Goal: Transaction & Acquisition: Purchase product/service

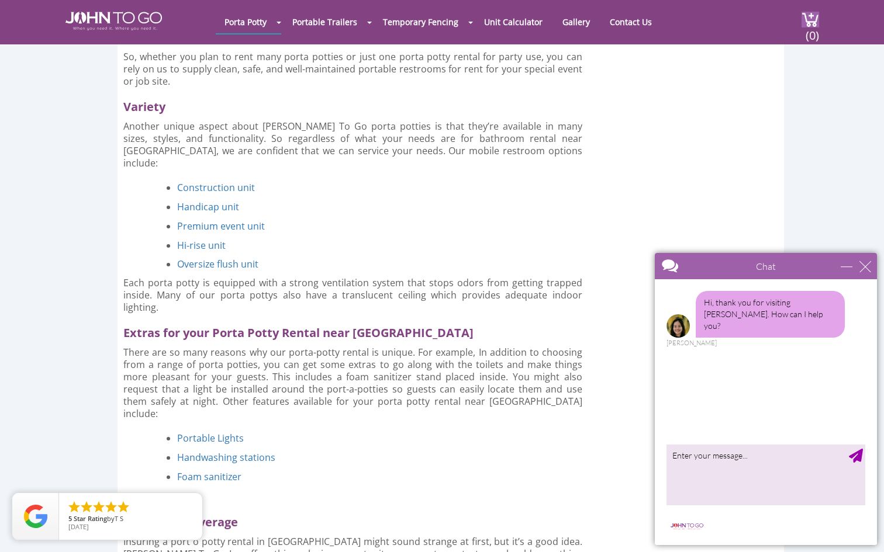
scroll to position [2169, 0]
click at [193, 221] on link "Premium event unit" at bounding box center [221, 227] width 88 height 13
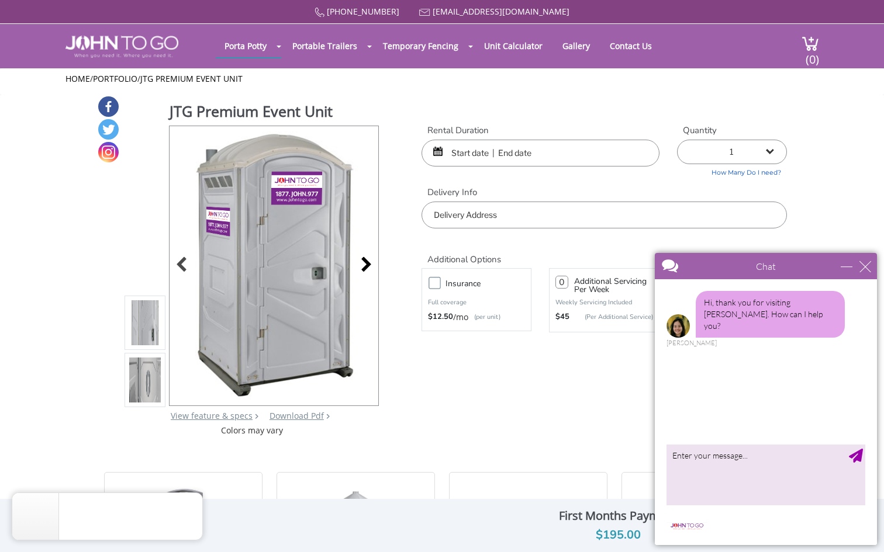
click at [364, 258] on div at bounding box center [363, 266] width 16 height 16
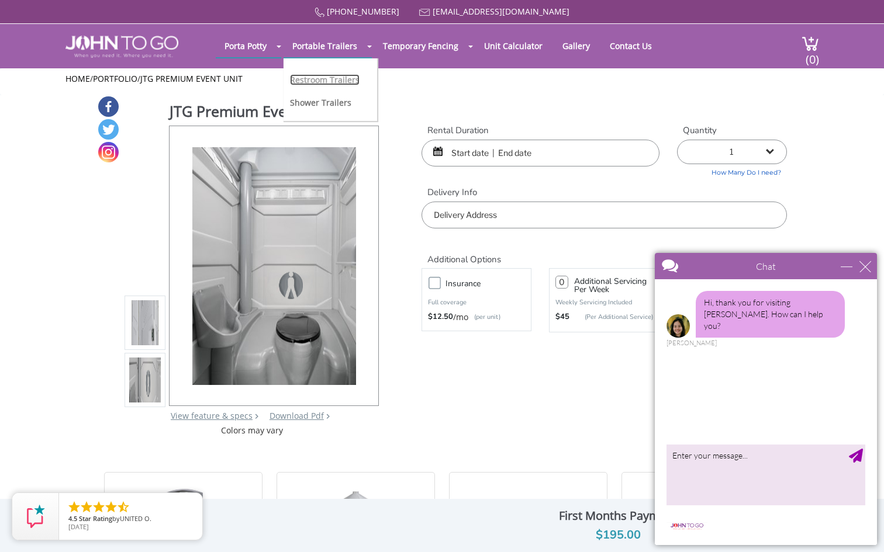
click at [331, 78] on link "Restroom Trailers" at bounding box center [325, 79] width 70 height 11
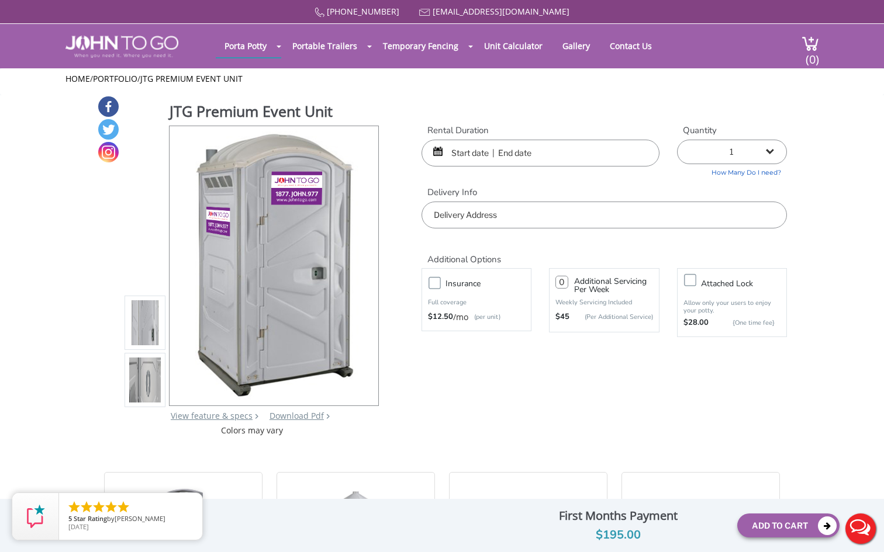
click at [453, 152] on input "text" at bounding box center [540, 153] width 238 height 27
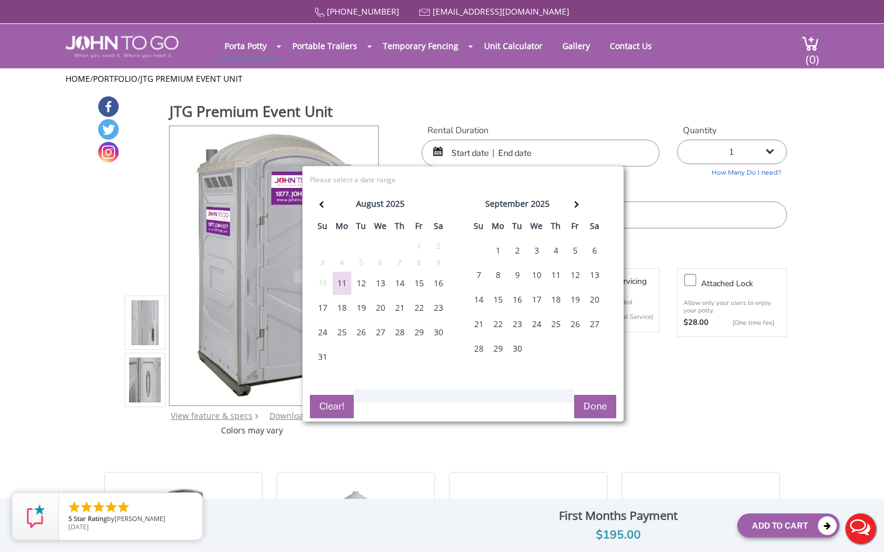
click at [477, 323] on div "21" at bounding box center [478, 324] width 19 height 23
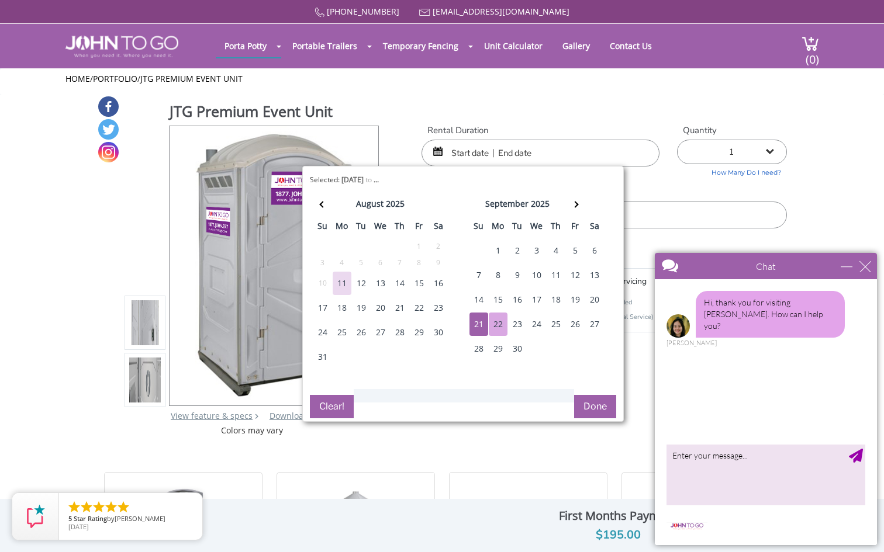
click at [496, 321] on div "22" at bounding box center [498, 324] width 19 height 23
type input "09/21/2025 to 09/22/2025"
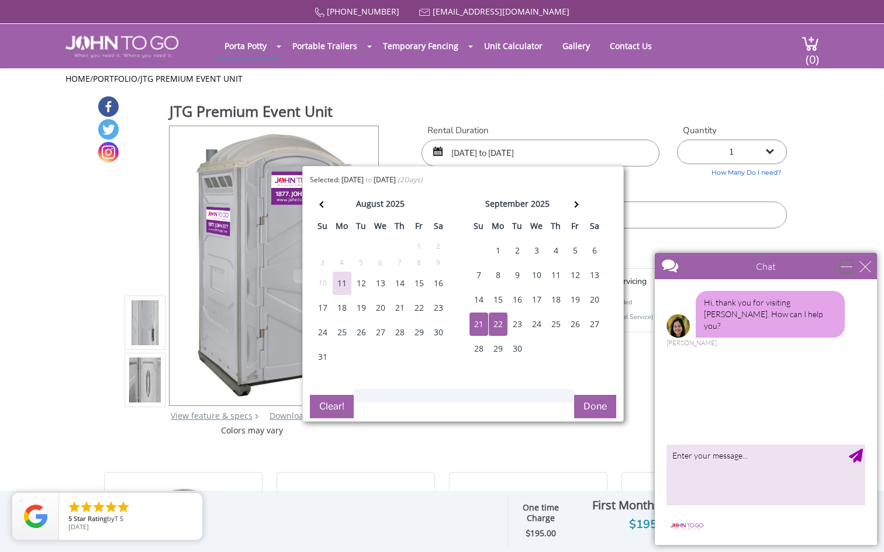
click at [842, 266] on div "minimize" at bounding box center [846, 267] width 12 height 12
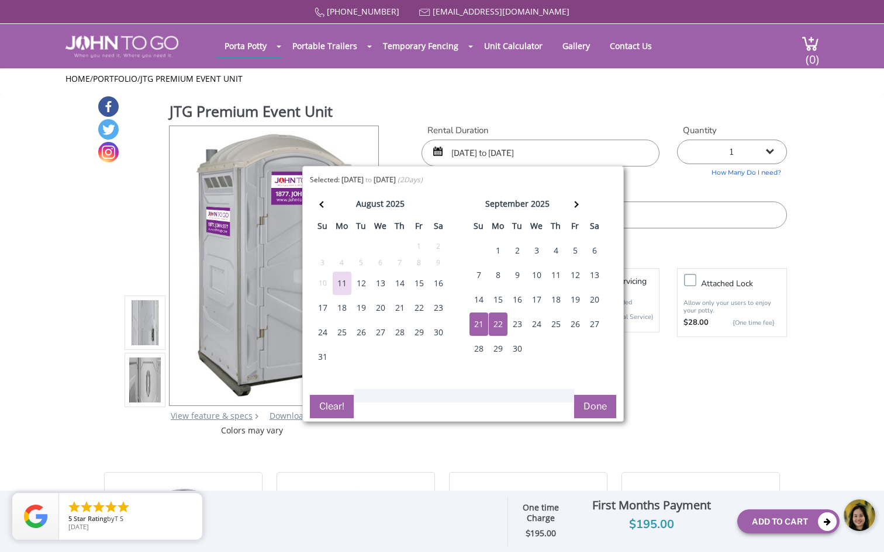
click at [604, 406] on button "Done" at bounding box center [595, 406] width 42 height 23
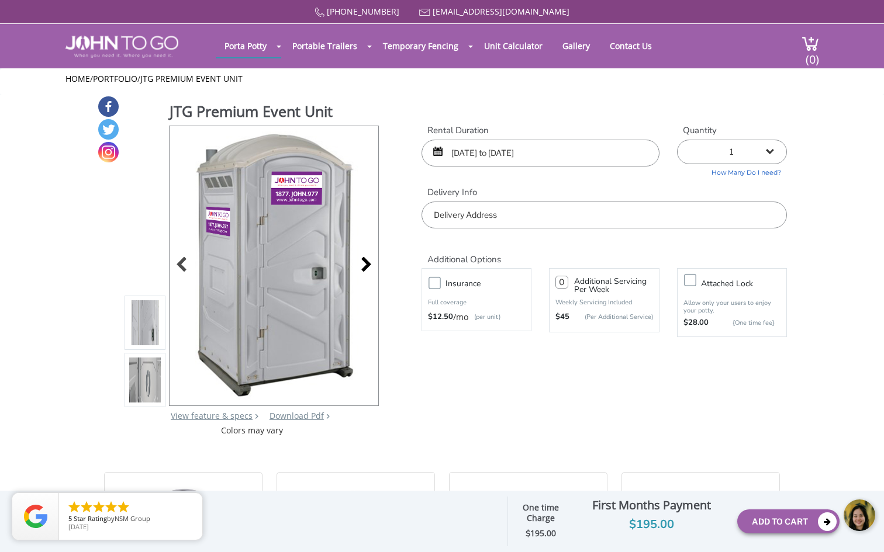
click at [366, 264] on div at bounding box center [363, 266] width 16 height 16
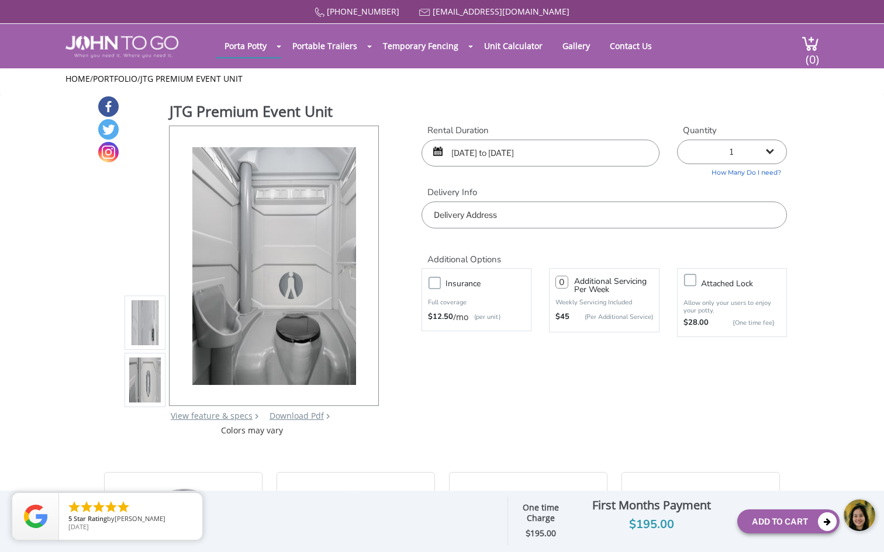
click at [495, 219] on input "text" at bounding box center [603, 215] width 365 height 27
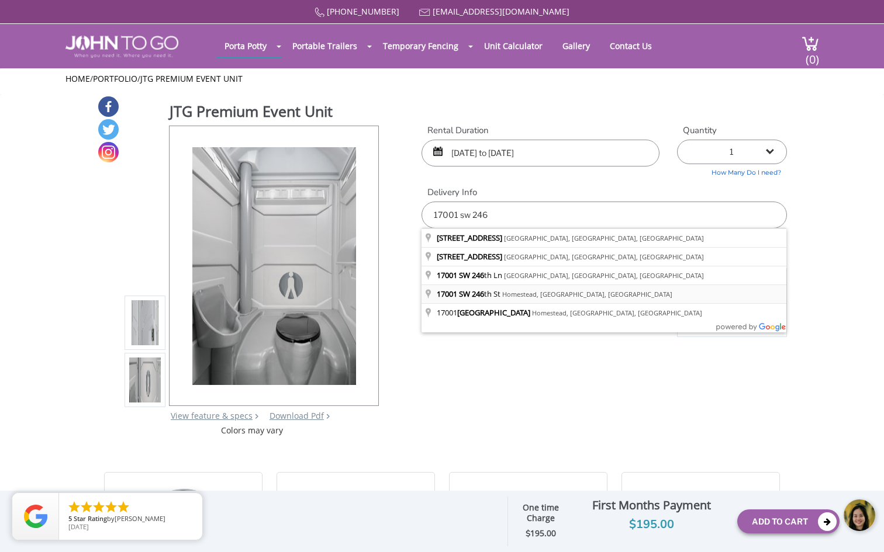
type input "17001 SW 246th St, Homestead, FL, USA"
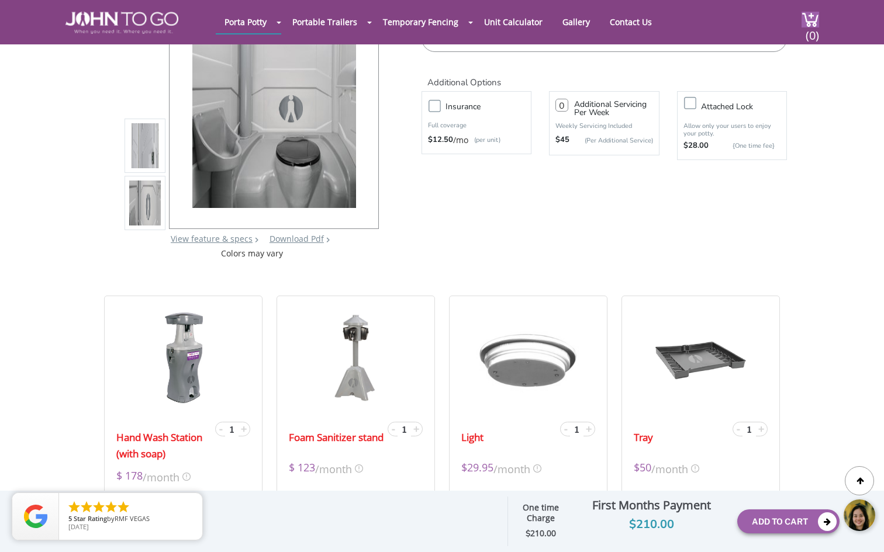
scroll to position [134, 0]
click at [439, 103] on label "Insurance" at bounding box center [487, 105] width 97 height 15
click at [0, 0] on input "Insurance" at bounding box center [0, 0] width 0 height 0
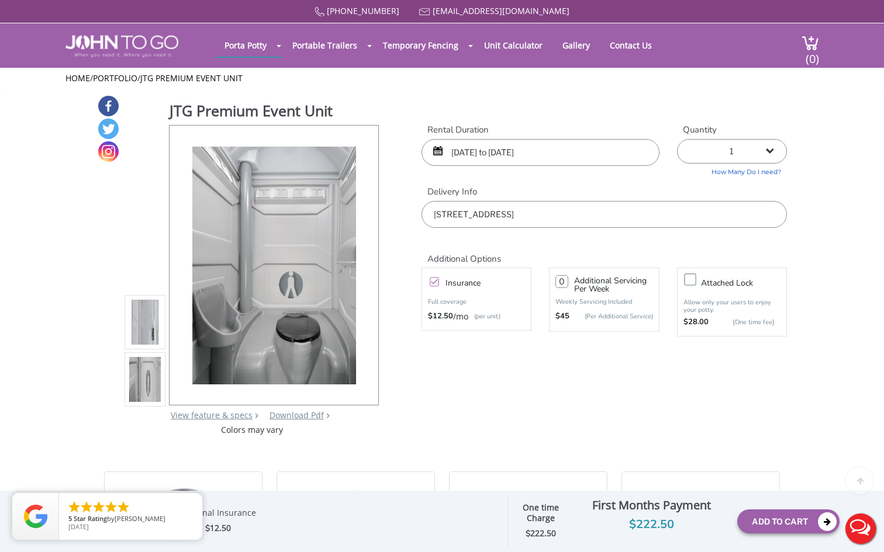
scroll to position [0, 0]
click at [774, 151] on select "1 2 (5% discount) 3 (8% discount) 4 (10% discount) 5 (12% discount) 6 (12% disc…" at bounding box center [732, 152] width 110 height 25
select select "2"
click at [866, 528] on button "Live Chat" at bounding box center [860, 528] width 47 height 47
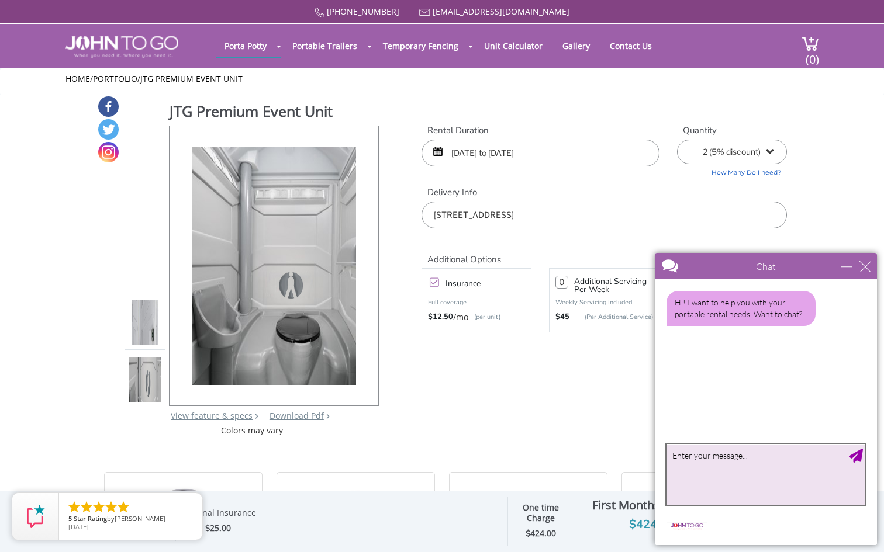
click at [718, 459] on textarea "type your message" at bounding box center [765, 474] width 199 height 61
type textarea "Hello! I just wanted to ask if the JTG Premium Event Unit is air conditioned or…"
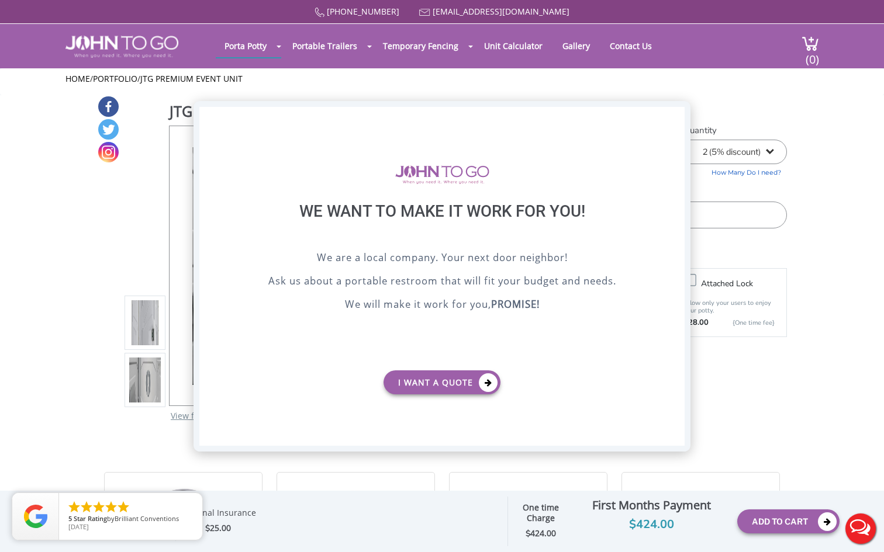
click at [674, 116] on div "X" at bounding box center [675, 117] width 18 height 20
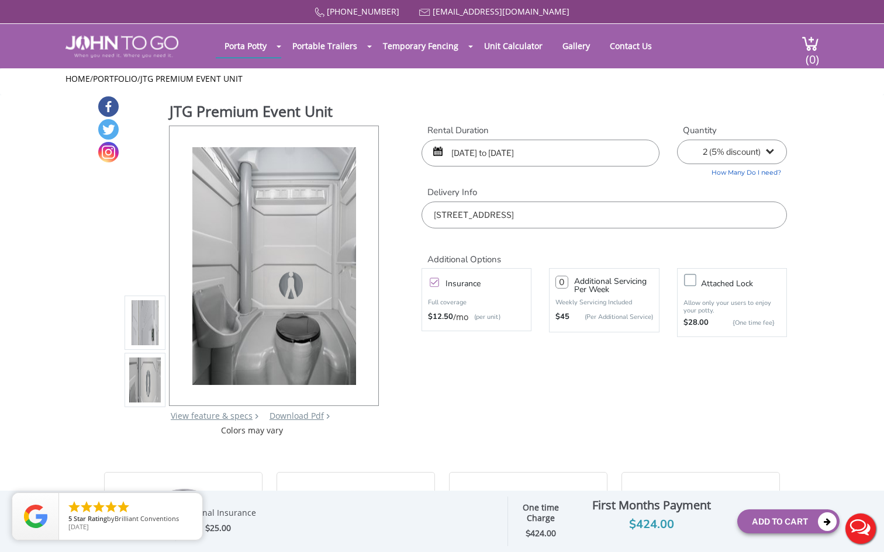
click at [862, 528] on button "Live Chat" at bounding box center [860, 528] width 47 height 47
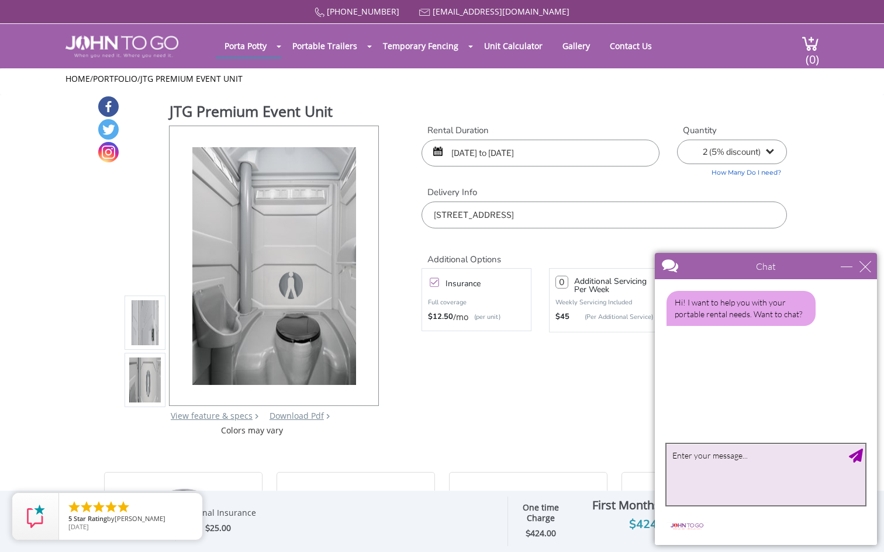
click at [795, 469] on textarea "type your message" at bounding box center [765, 474] width 199 height 61
click at [738, 456] on textarea "Hello! I just wante dto ask if the JTG Premium Event Unit" at bounding box center [765, 474] width 199 height 61
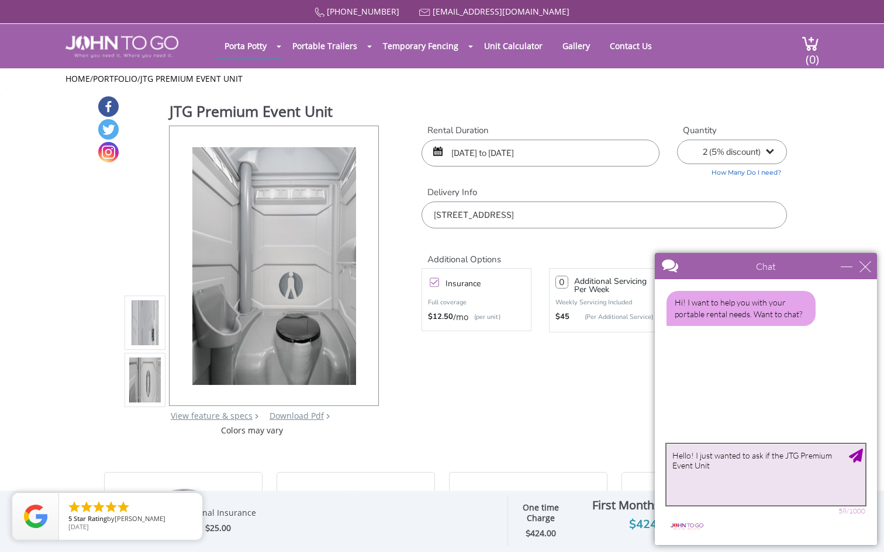
click at [778, 472] on textarea "Hello! I just wanted to ask if the JTG Premium Event Unit" at bounding box center [765, 474] width 199 height 61
type textarea "Hello! I just wanted to ask if the JTG Premium Event Unit is air conditioned? O…"
click at [767, 462] on textarea "Hello! I just wanted to ask if the JTG Premium Event Unit is air conditioned? O…" at bounding box center [765, 474] width 199 height 61
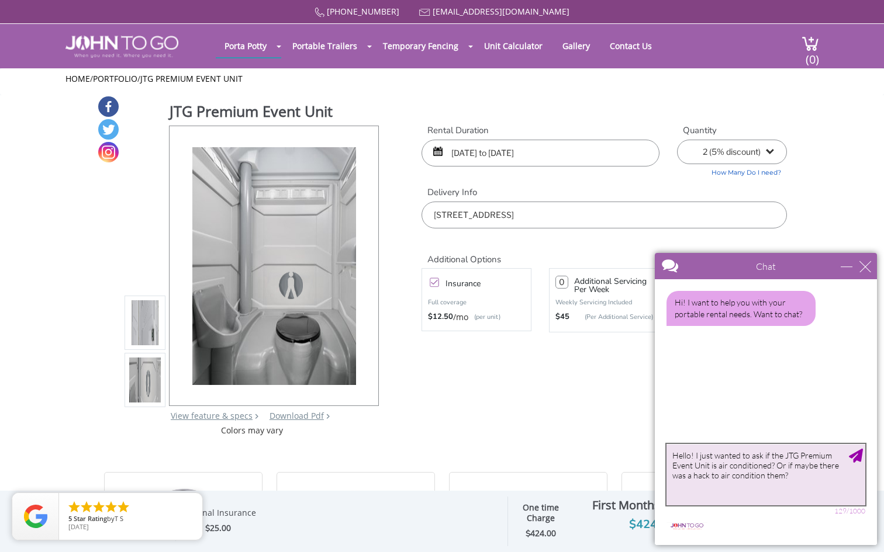
type textarea "Hello! I just wanted to ask if the JTG Premium Event Unit is air conditioned? O…"
click at [855, 455] on div "Send Message" at bounding box center [855, 456] width 14 height 14
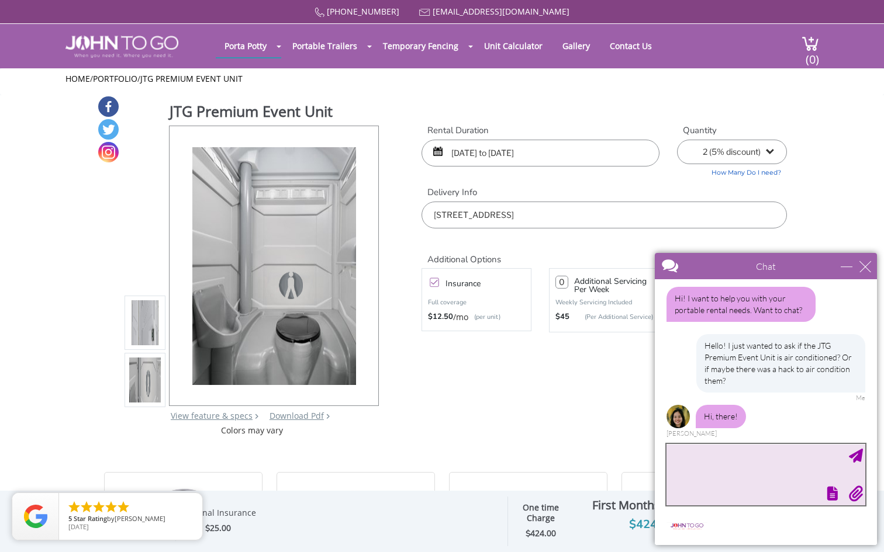
scroll to position [22, 0]
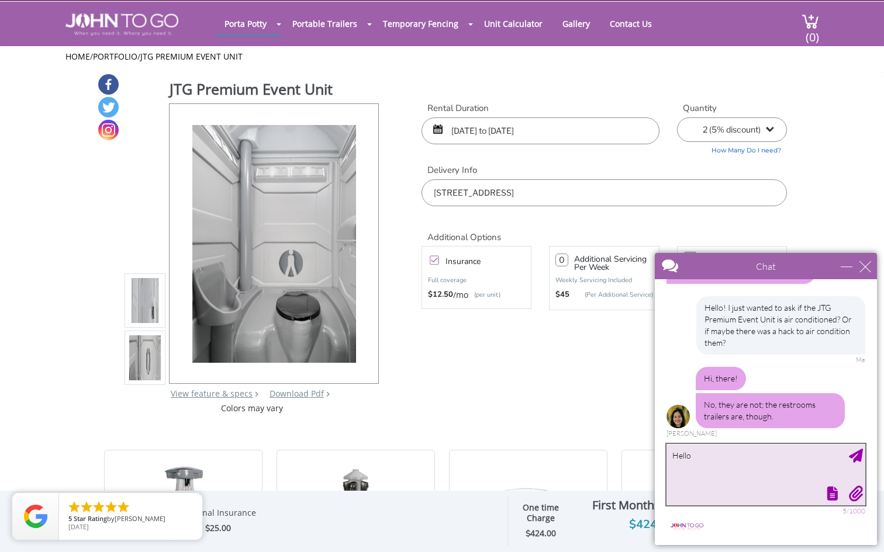
type textarea "Hello!"
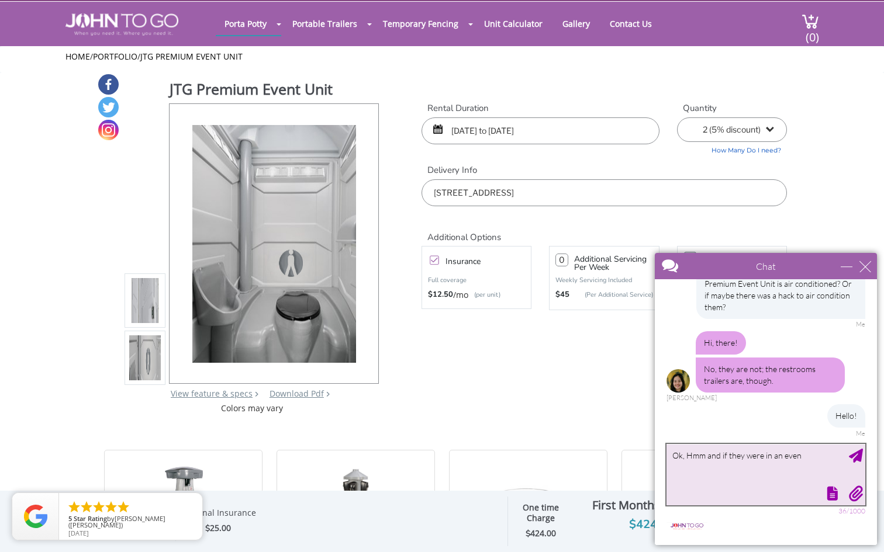
scroll to position [125, 0]
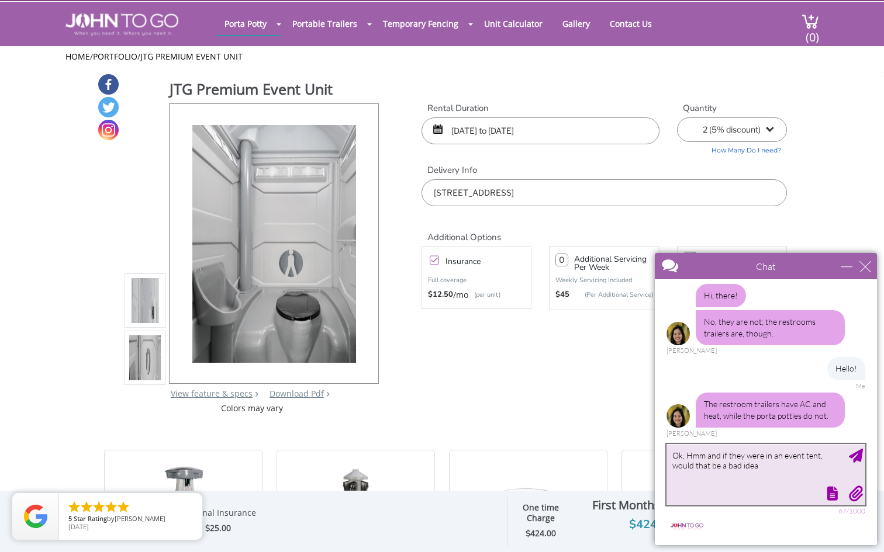
click at [816, 453] on textarea "Ok, Hmm and if they were in an event tent, would that be a bad idea" at bounding box center [765, 474] width 199 height 61
click at [819, 465] on textarea "Ok, Hmm and if they were in an event tent that had an AC, would that be a bad i…" at bounding box center [765, 474] width 199 height 61
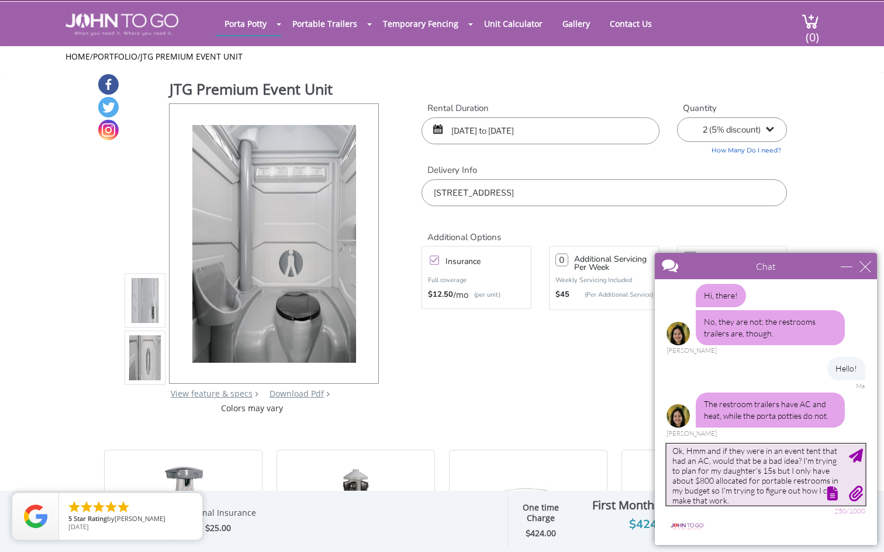
scroll to position [161, 0]
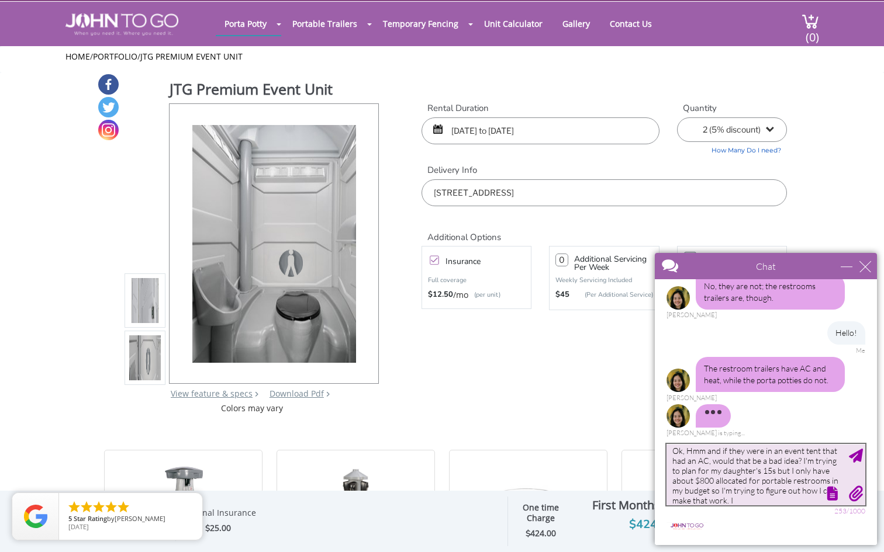
type textarea "Ok, Hmm and if they were in an event tent that had an AC, would that be a bad i…"
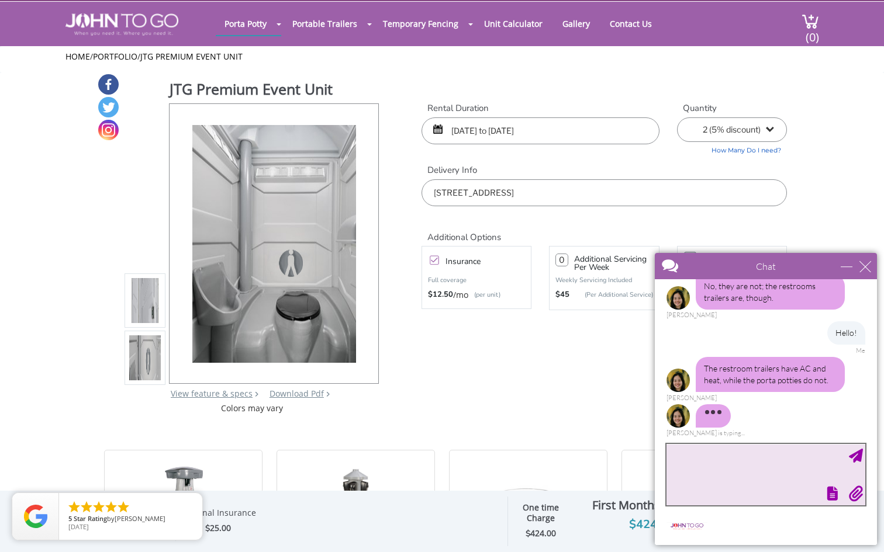
scroll to position [266, 0]
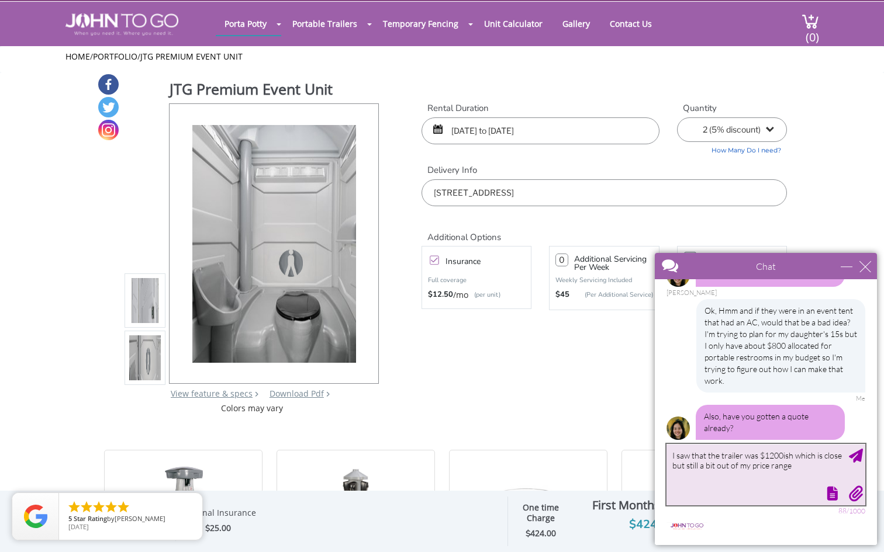
type textarea "I saw that the trailer was $1200ish which is close but still a bit out of my pr…"
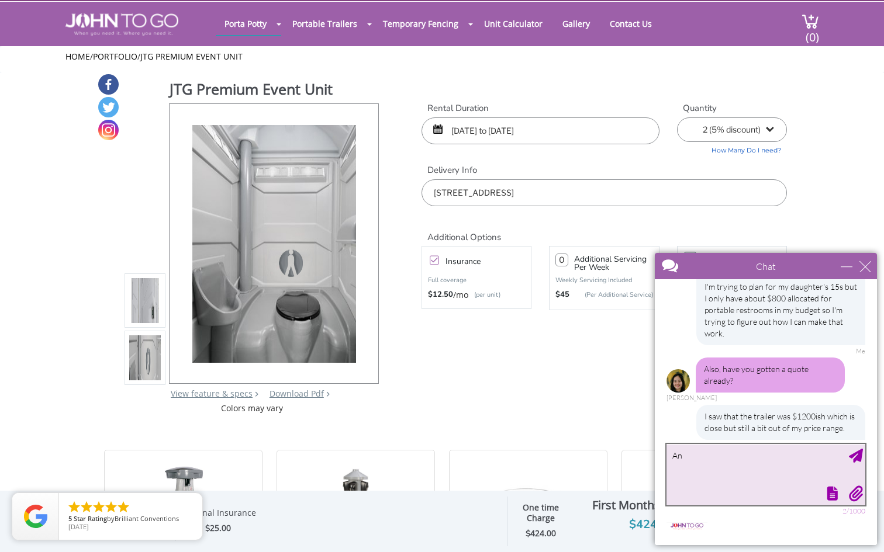
type textarea "A"
type textarea "I did! Are the quotes with everything already factored in?"
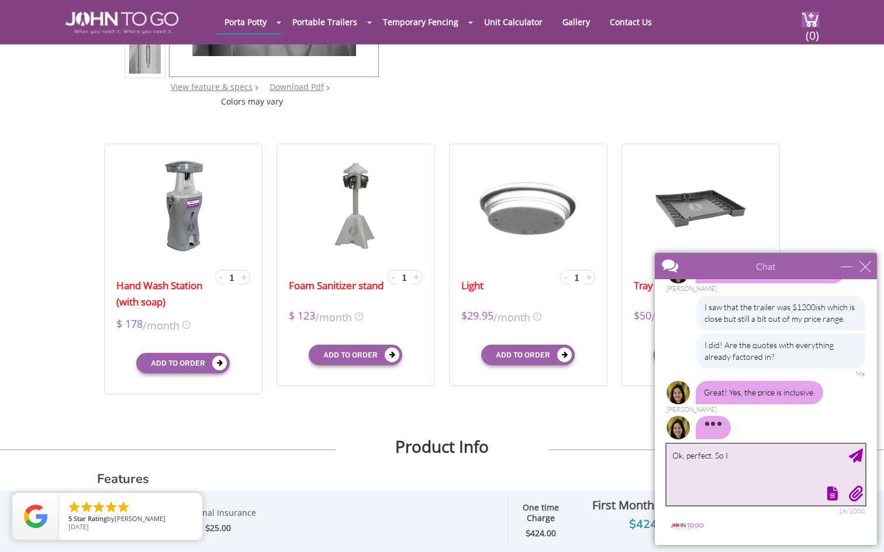
scroll to position [448, 0]
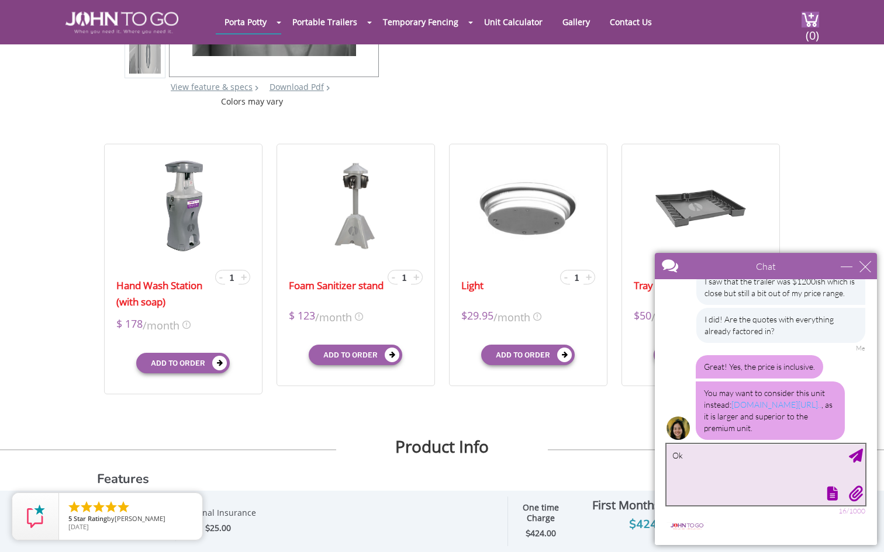
type textarea "O"
click at [749, 400] on link "johntogo.com/porta-potty/flush..." at bounding box center [776, 405] width 90 height 10
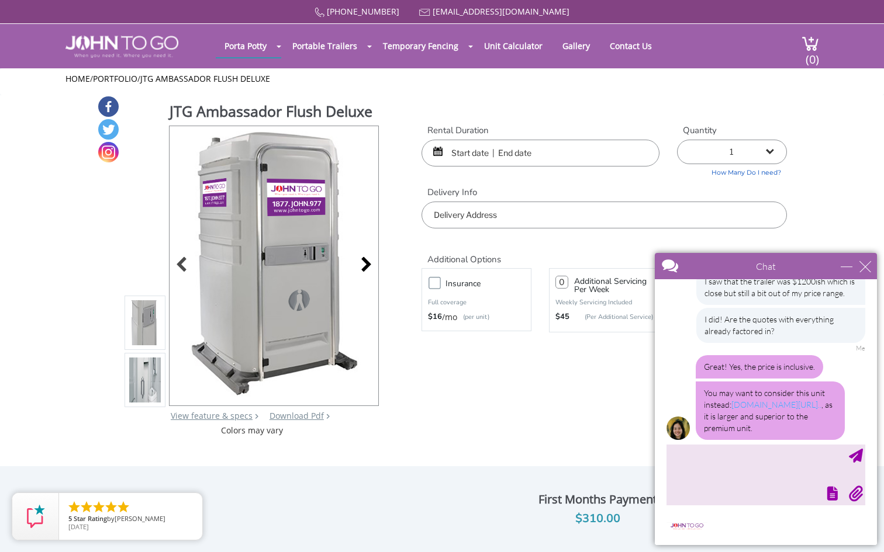
click at [368, 269] on div at bounding box center [363, 266] width 16 height 16
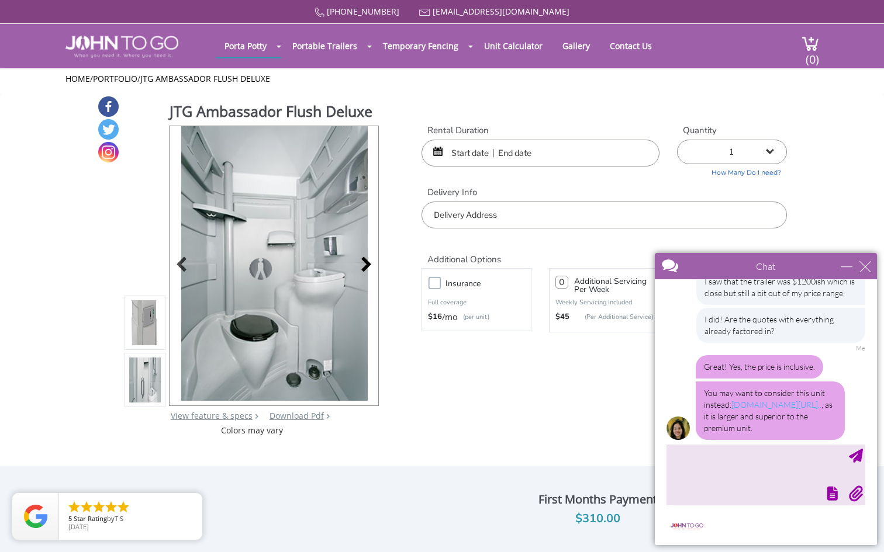
click at [369, 265] on div at bounding box center [363, 266] width 16 height 16
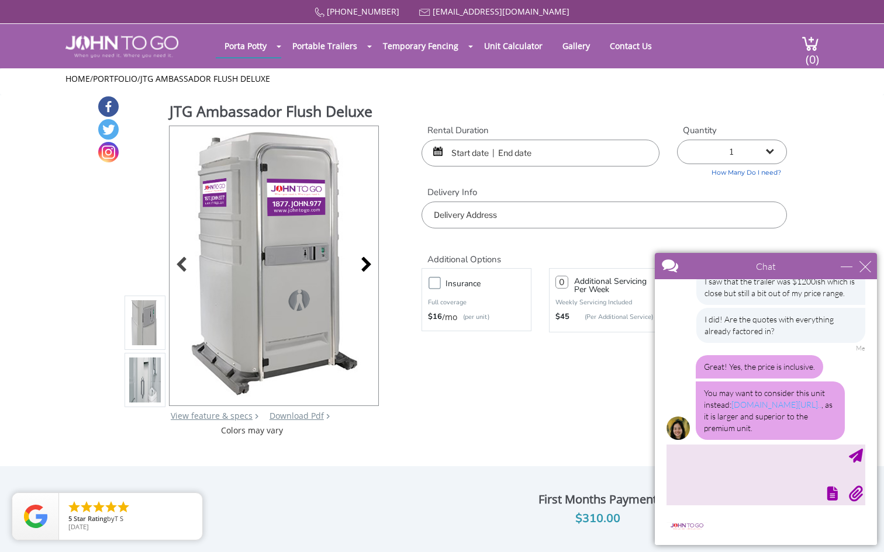
click at [369, 265] on div at bounding box center [363, 266] width 16 height 16
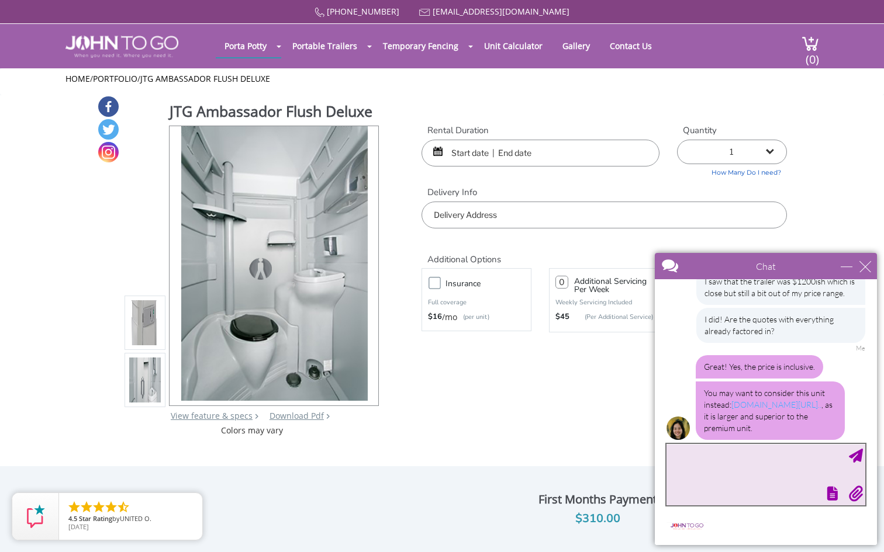
click at [726, 472] on textarea "type your message" at bounding box center [765, 474] width 199 height 61
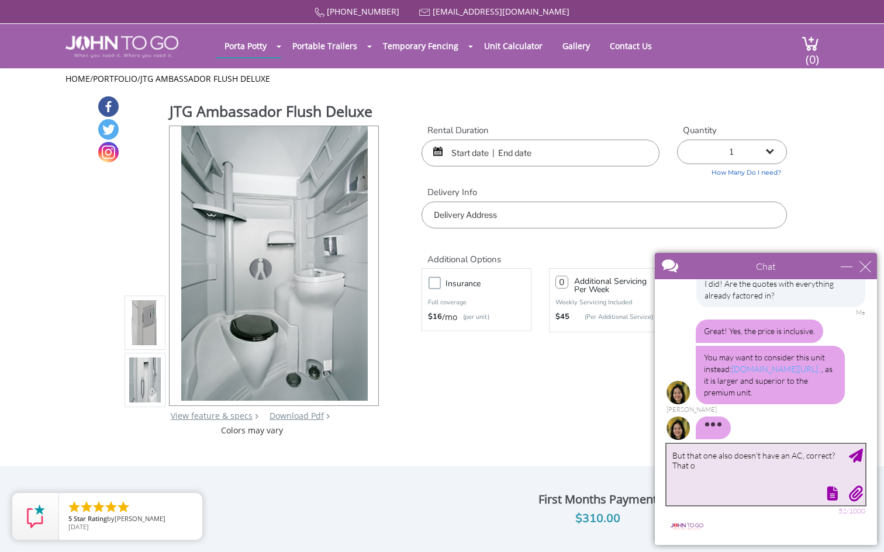
scroll to position [451, 0]
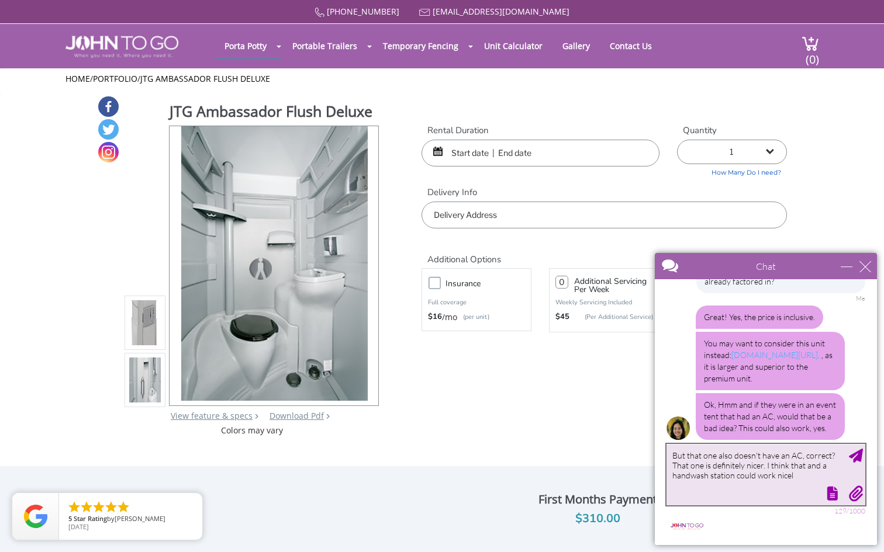
type textarea "But that one also doesn't have an AC, correct? That one is definitely nicer. I …"
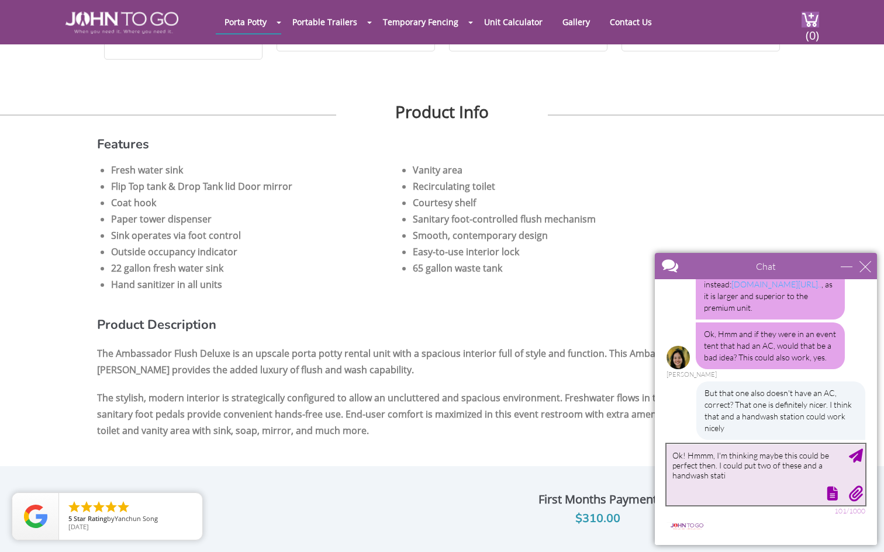
scroll to position [569, 0]
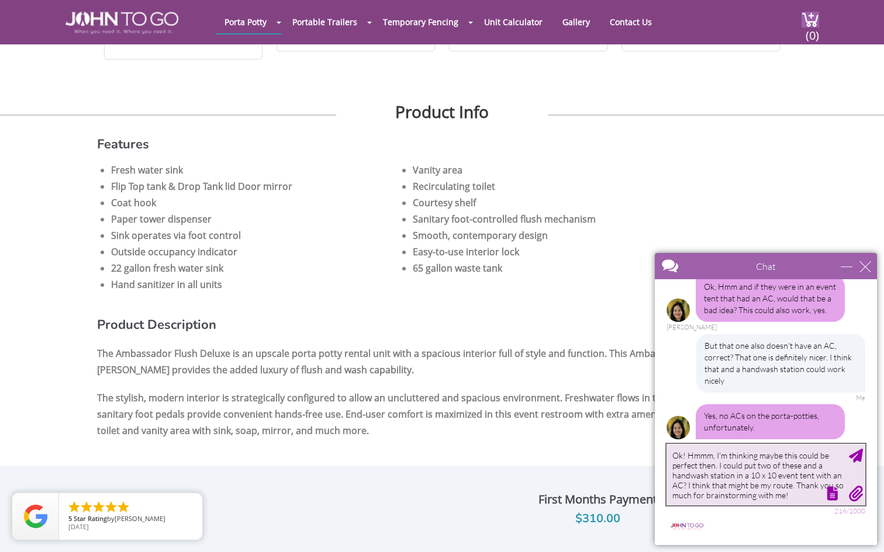
type textarea "Ok! Hmmm, I'm thinking maybe this could be perfect then. I could put two of the…"
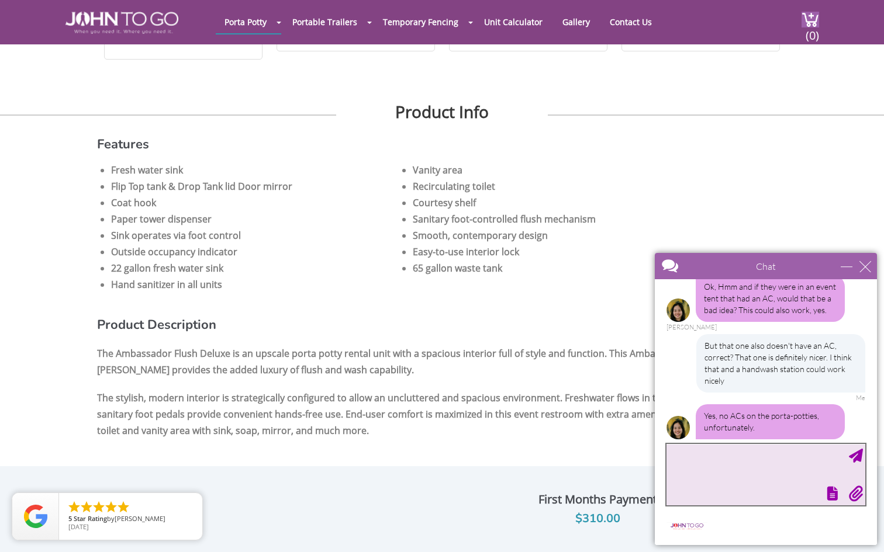
scroll to position [663, 0]
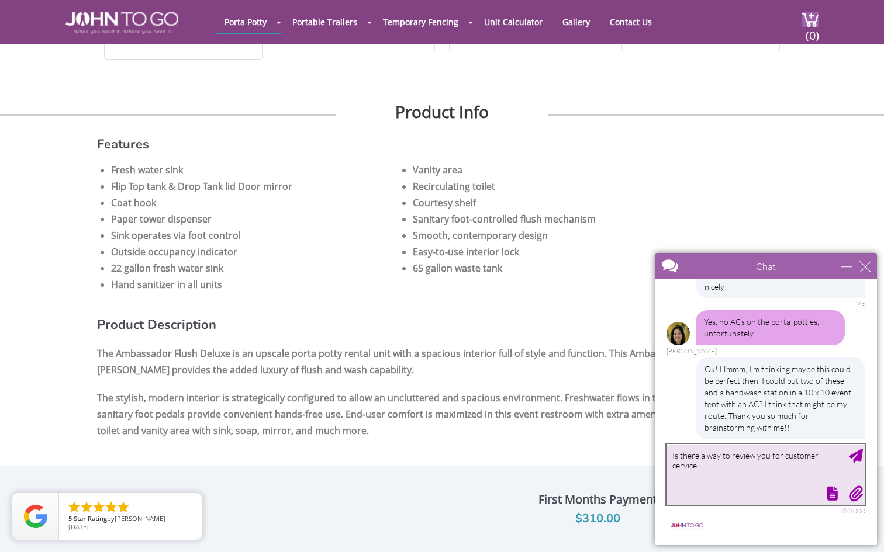
type textarea "Is there a way to review you for customer cervice?"
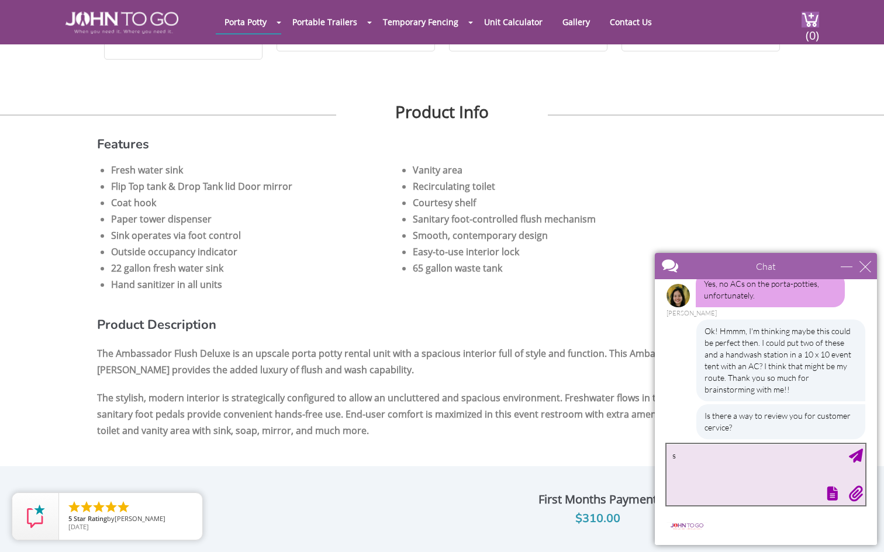
scroll to position [736, 0]
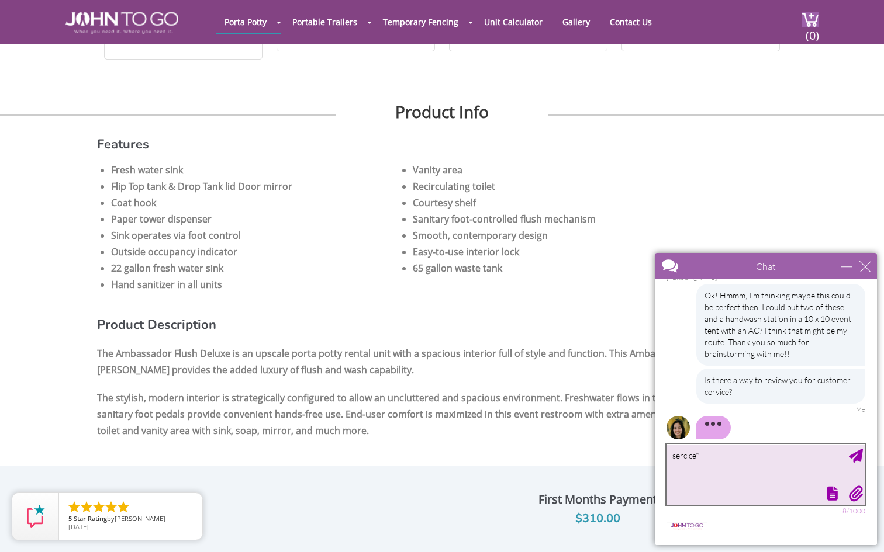
type textarea "sercice**"
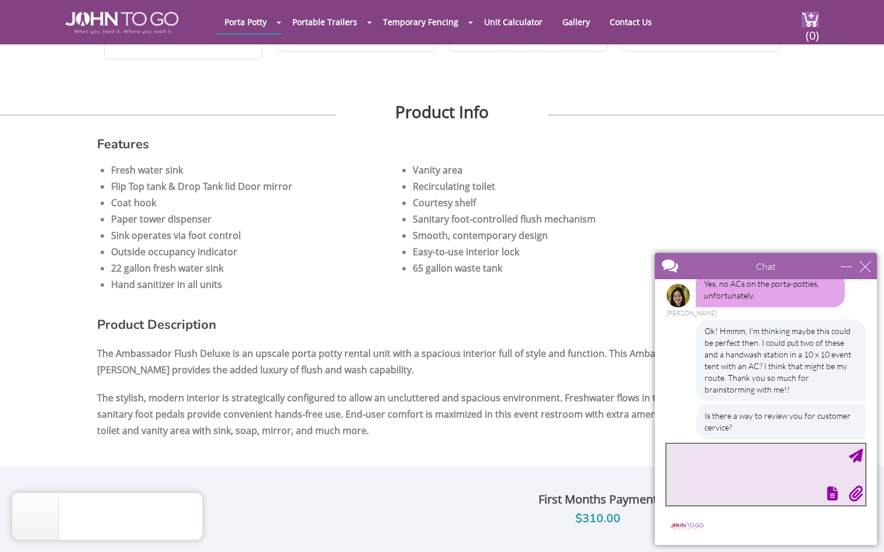
scroll to position [727, 0]
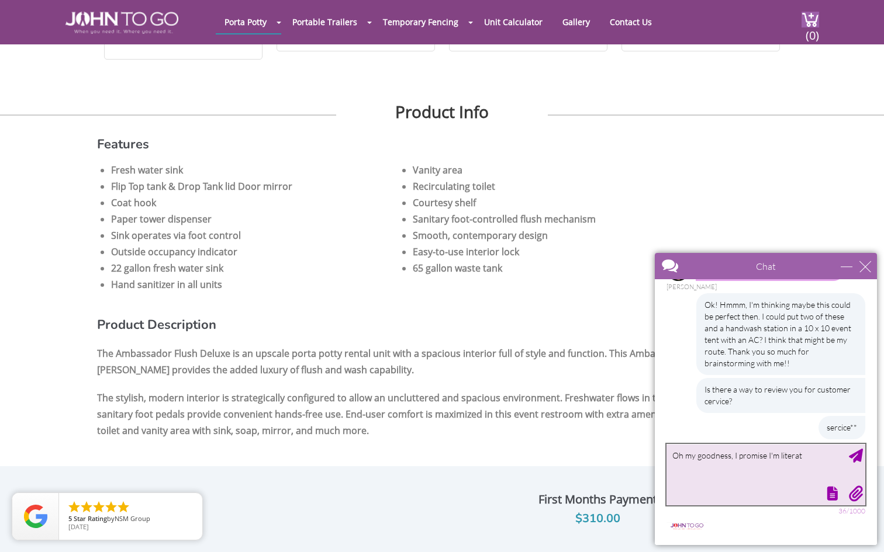
type textarea "Oh my goodness, I promise I'm literate"
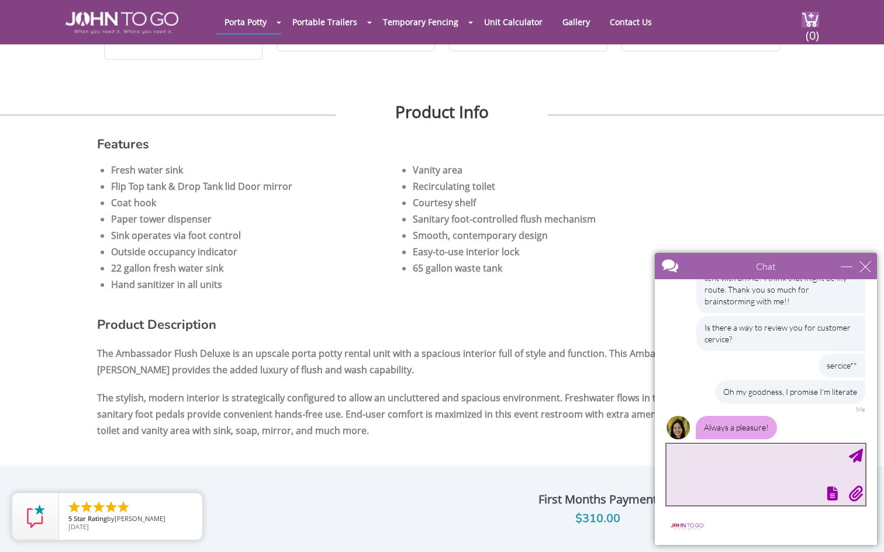
scroll to position [839, 0]
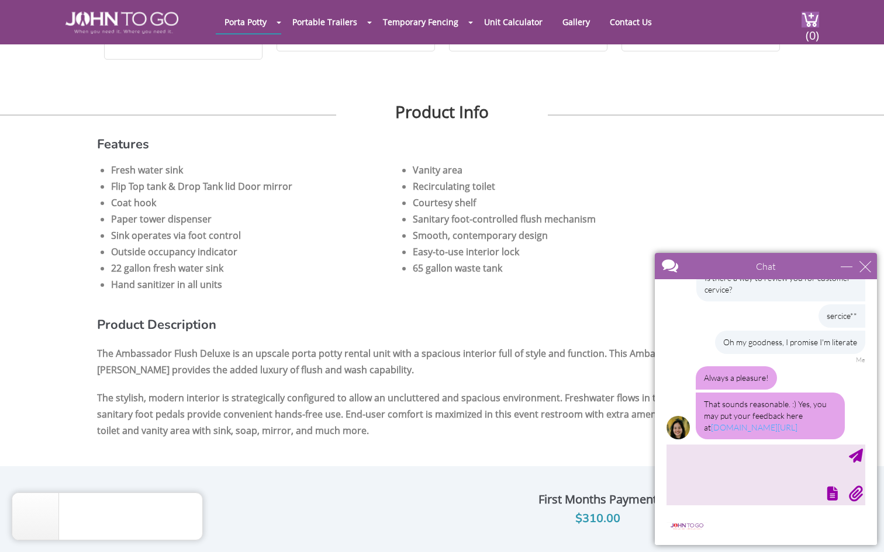
drag, startPoint x: 803, startPoint y: 417, endPoint x: 700, endPoint y: 420, distance: 102.9
click at [700, 420] on div "That sounds reasonable. :) Yes, you may put your feedback here at johntogo.com/…" at bounding box center [769, 416] width 149 height 47
copy link "johntogo.com/testimonials/"
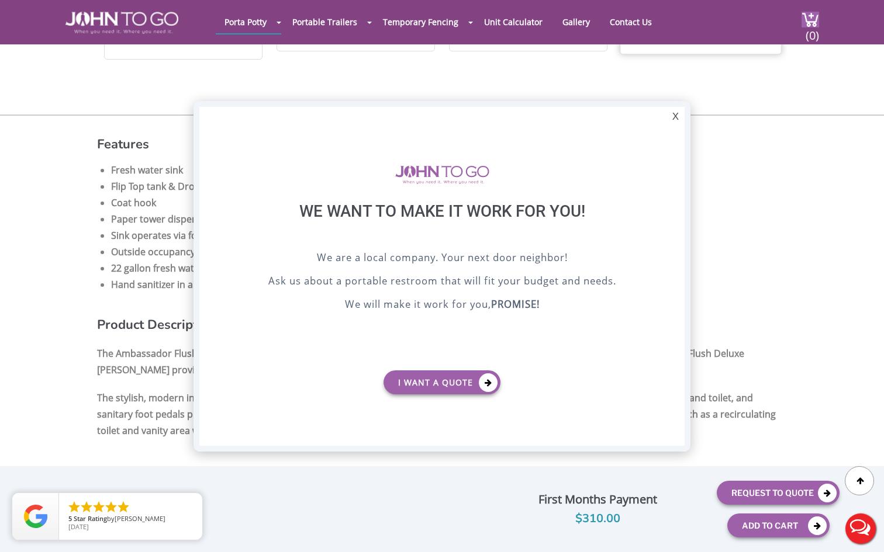
scroll to position [0, 0]
click at [673, 117] on div "X" at bounding box center [675, 117] width 18 height 20
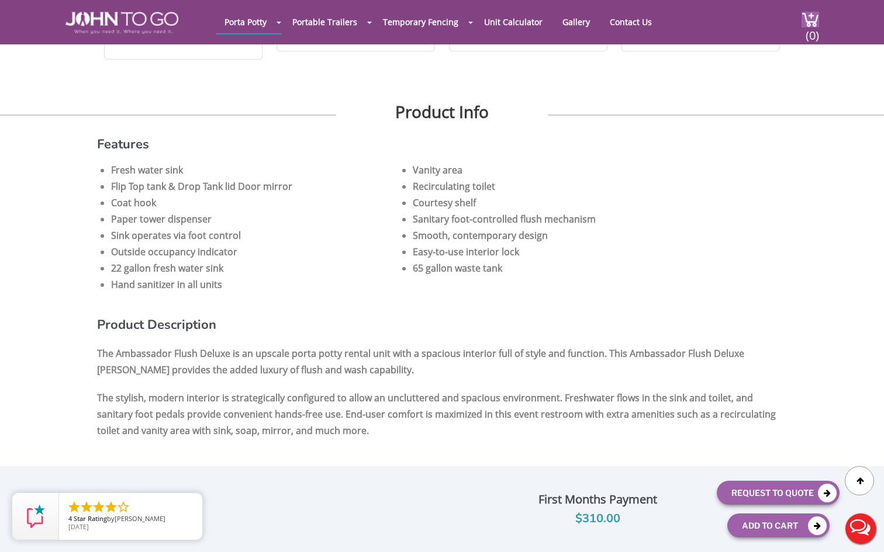
click at [864, 530] on button "Live Chat" at bounding box center [860, 528] width 47 height 47
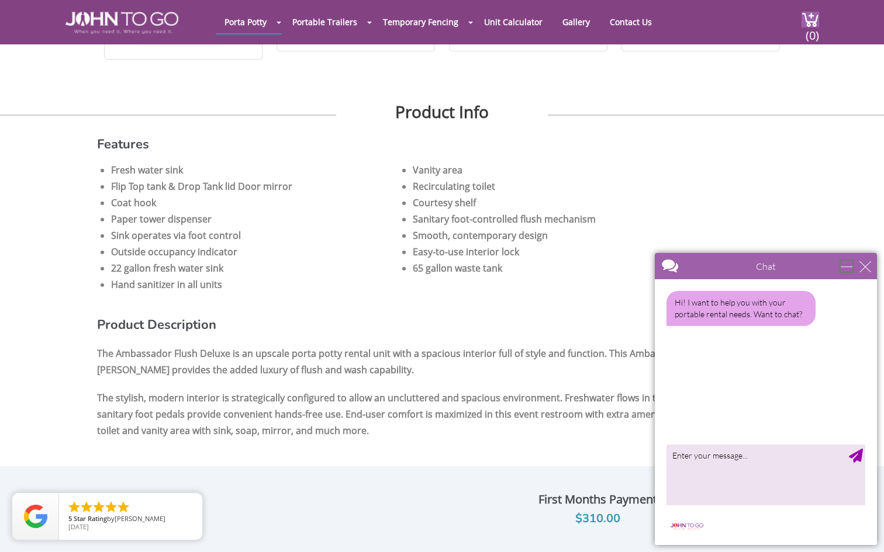
click at [846, 268] on div "minimize" at bounding box center [846, 267] width 12 height 12
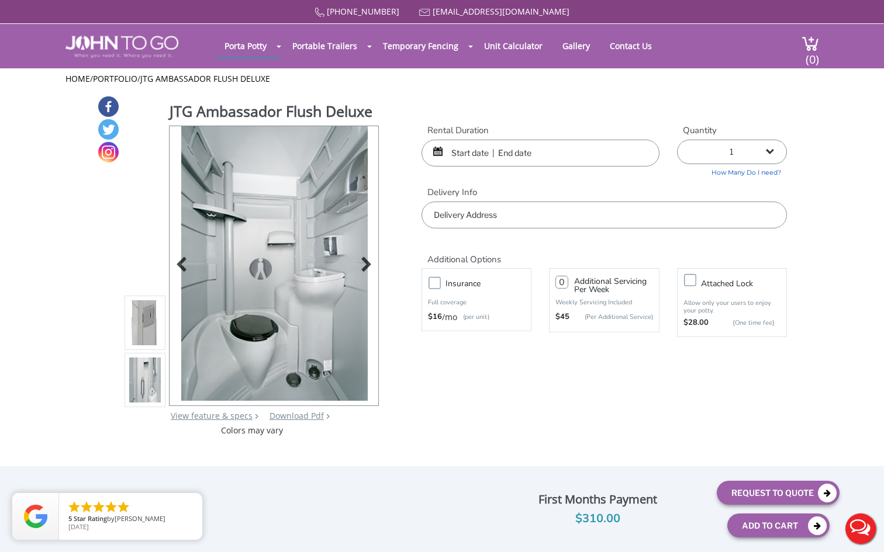
scroll to position [20, 0]
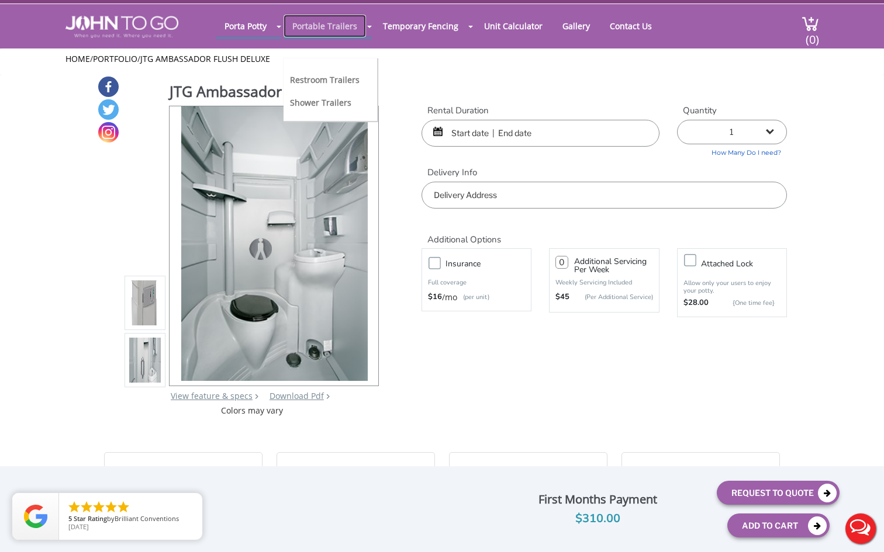
click at [311, 23] on link "Portable Trailers" at bounding box center [324, 26] width 82 height 23
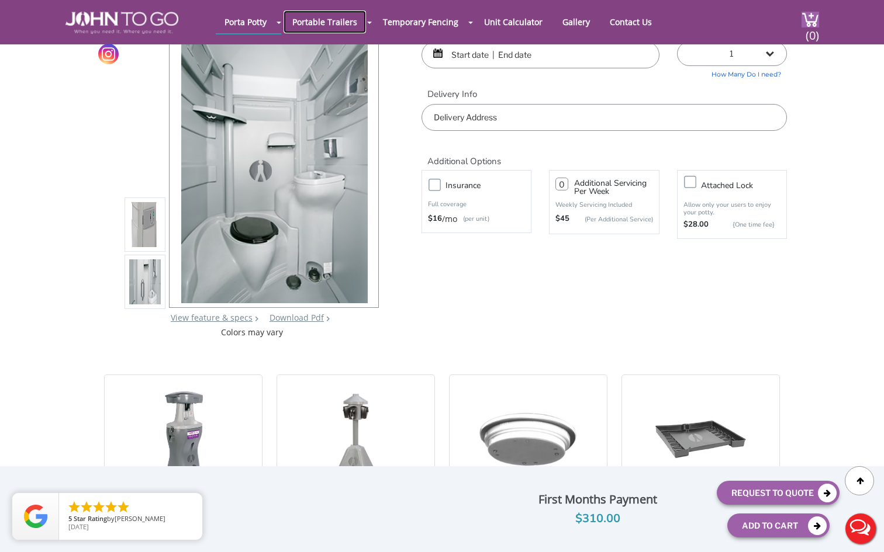
scroll to position [0, 0]
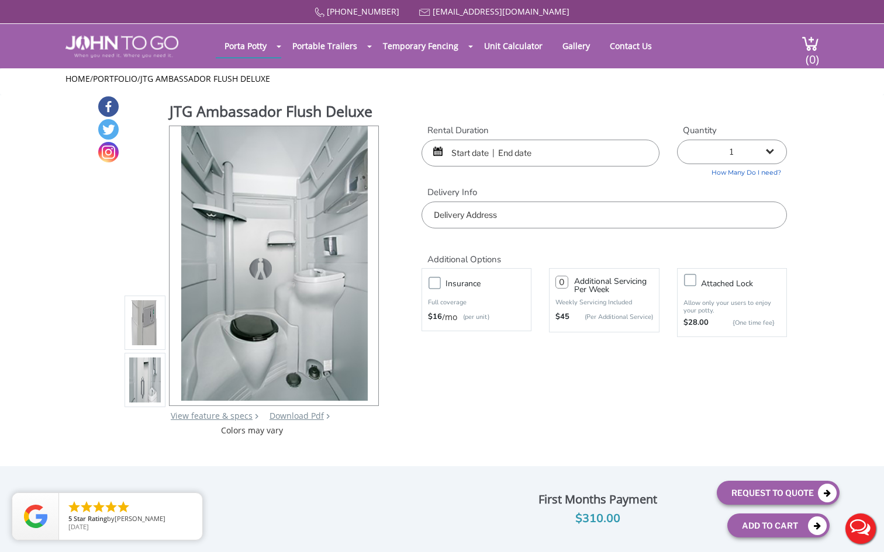
click at [453, 155] on input "text" at bounding box center [540, 153] width 238 height 27
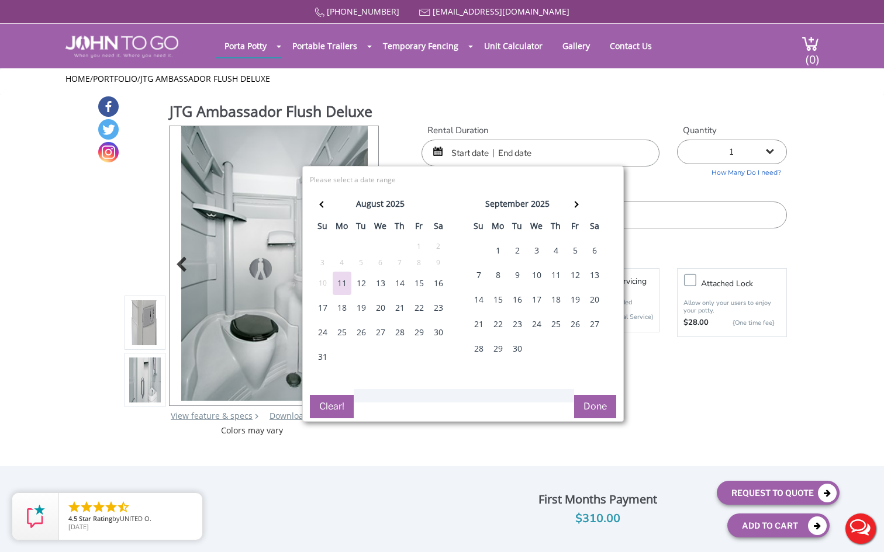
click at [249, 287] on img at bounding box center [274, 263] width 186 height 275
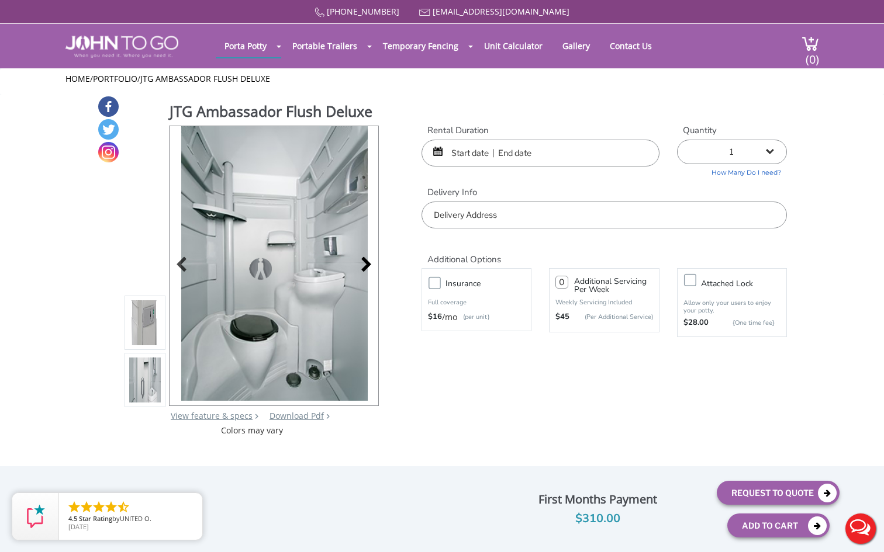
click at [369, 262] on div at bounding box center [363, 266] width 16 height 16
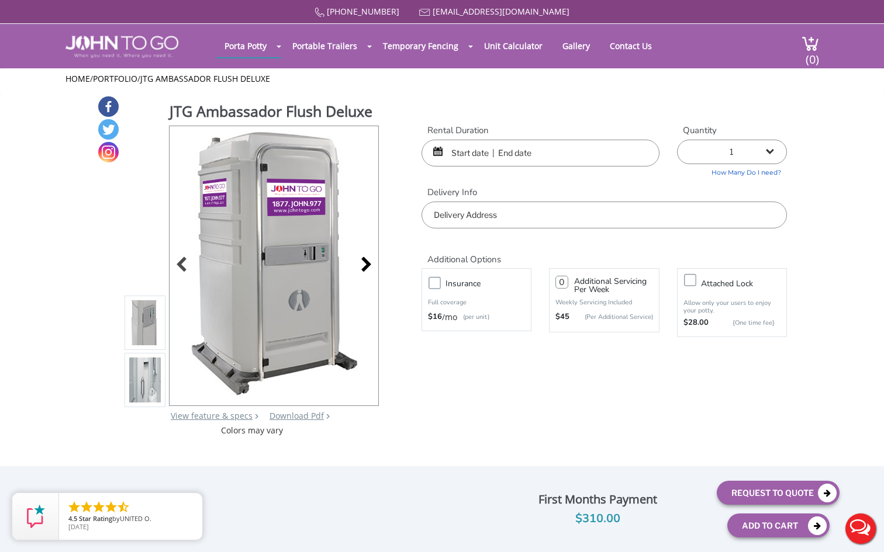
click at [369, 262] on div at bounding box center [363, 266] width 16 height 16
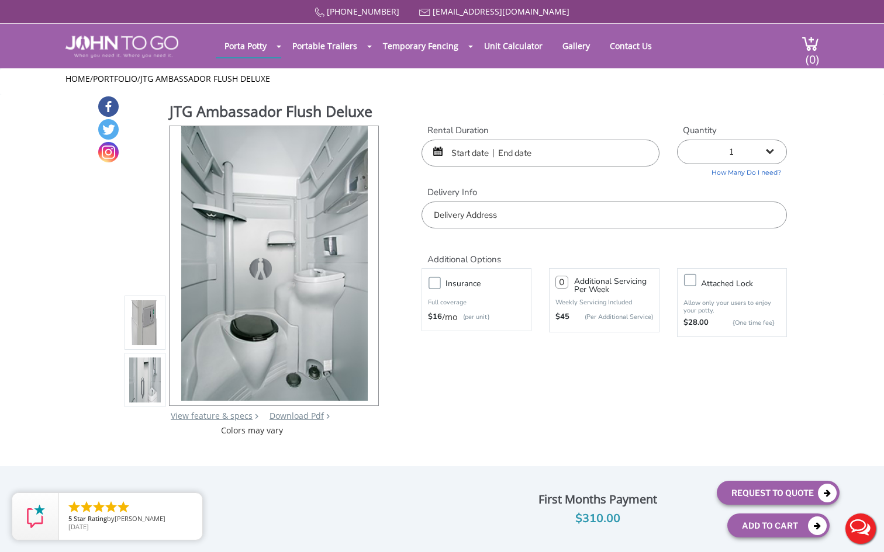
click at [461, 158] on input "text" at bounding box center [540, 153] width 238 height 27
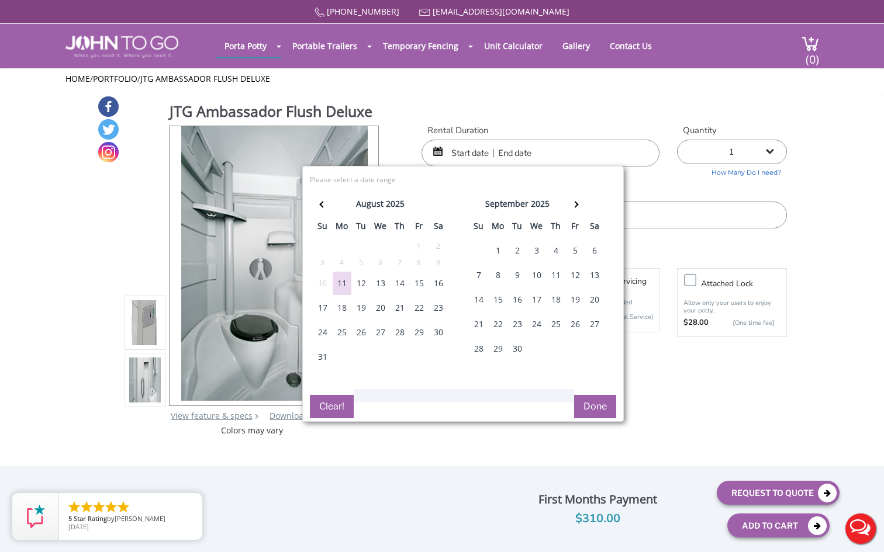
click at [479, 317] on div "21" at bounding box center [478, 324] width 19 height 23
click at [496, 327] on div "22" at bounding box center [498, 324] width 19 height 23
type input "09/21/2025 to 09/22/2025"
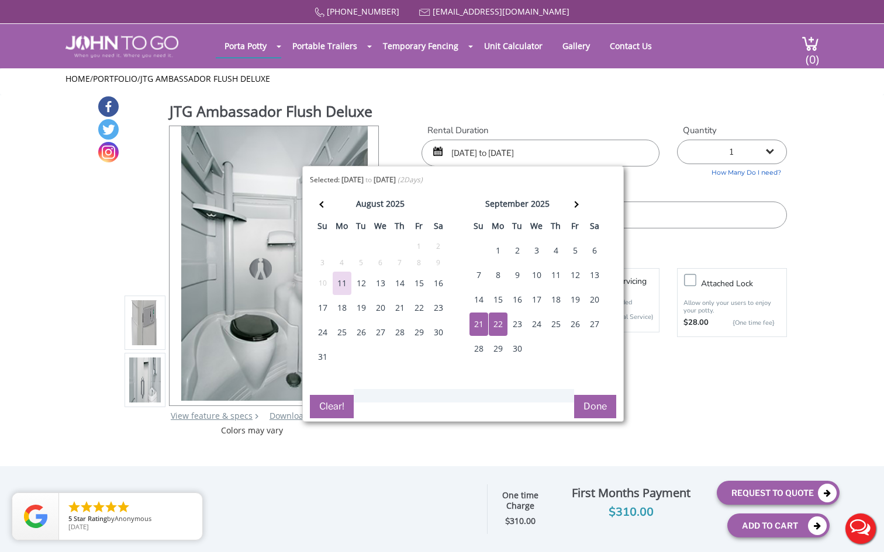
click at [603, 405] on button "Done" at bounding box center [595, 406] width 42 height 23
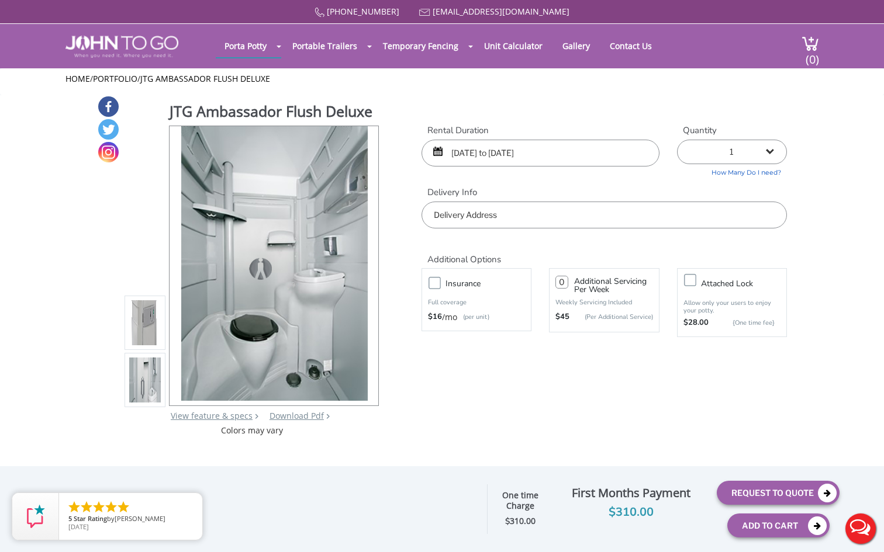
click at [772, 150] on select "1 2 (5% discount) 3 (8% discount) 4 (10% discount) 5 (12% discount) 6 (12% disc…" at bounding box center [732, 152] width 110 height 25
select select "2"
click at [514, 220] on input "text" at bounding box center [603, 215] width 365 height 27
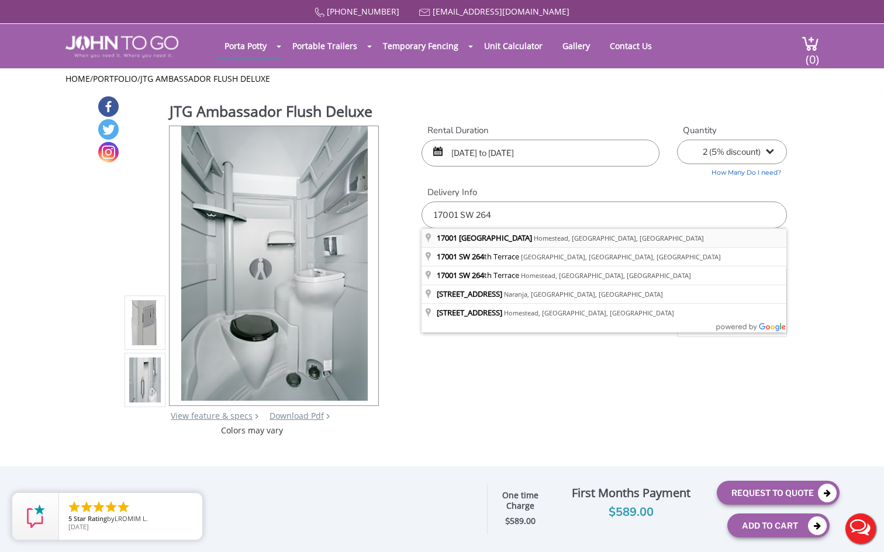
type input "17001 Southwest 264th Street, Homestead, FL, USA"
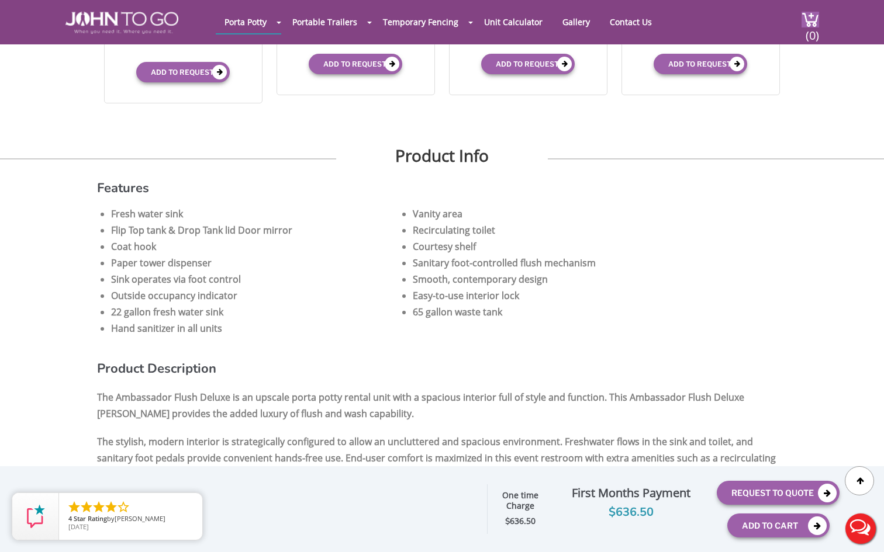
scroll to position [594, 0]
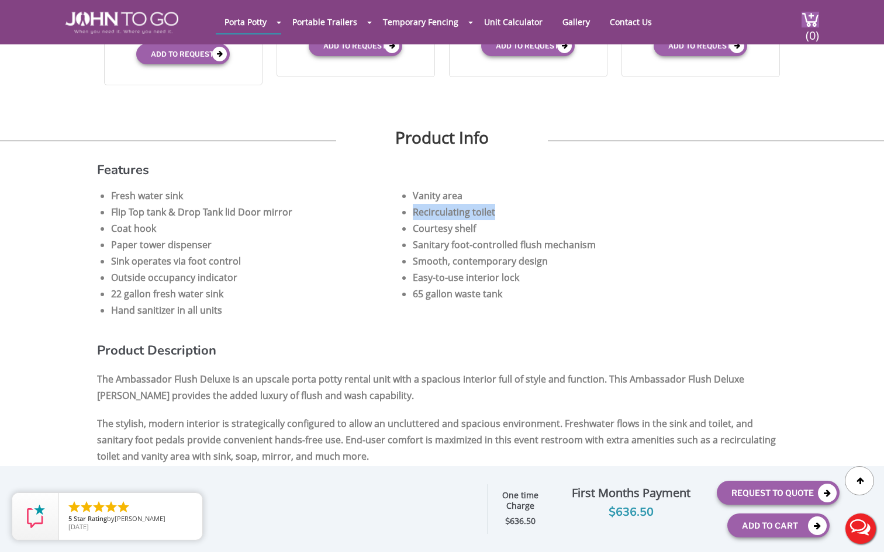
drag, startPoint x: 413, startPoint y: 212, endPoint x: 497, endPoint y: 212, distance: 83.6
click at [497, 212] on li "Recirculating toilet" at bounding box center [556, 212] width 287 height 16
copy li "Recirculating toilet"
click at [529, 212] on li "Recirculating toilet" at bounding box center [556, 212] width 287 height 16
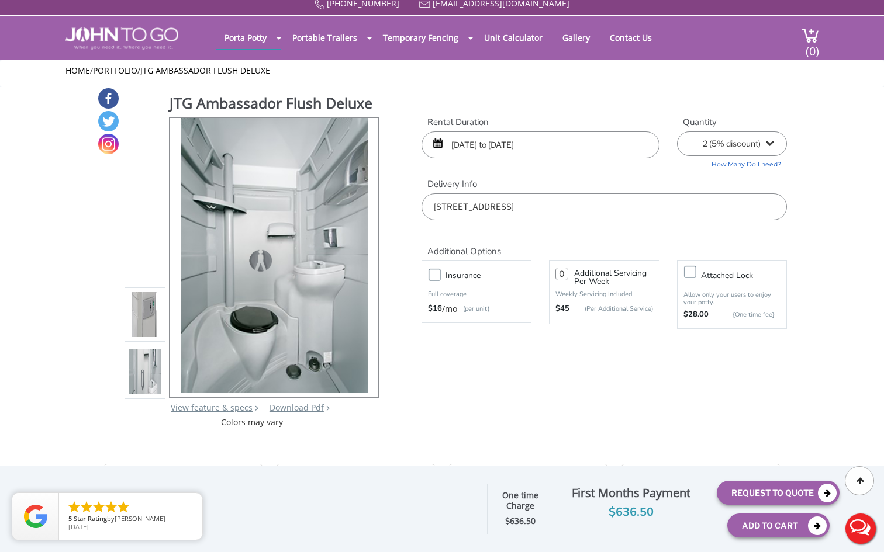
scroll to position [0, 0]
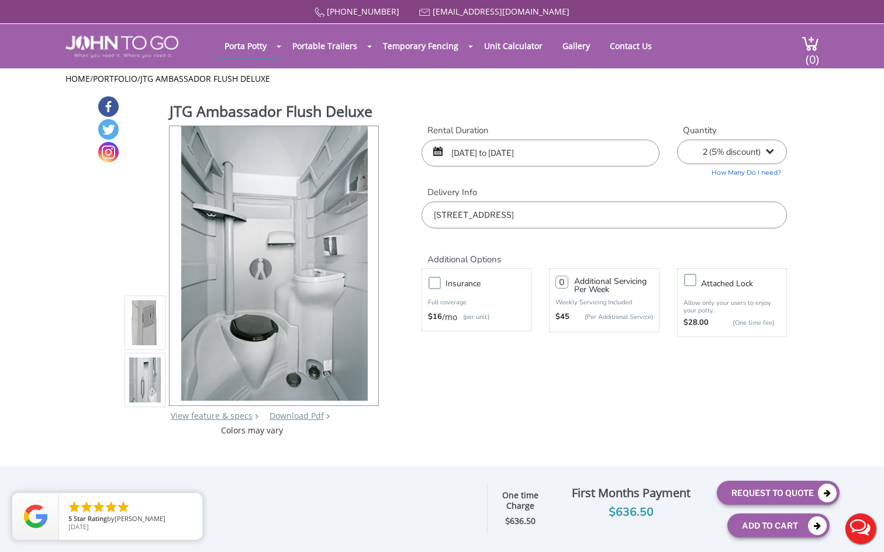
click at [467, 156] on input "09/21/2025 to 09/22/2025" at bounding box center [540, 153] width 238 height 27
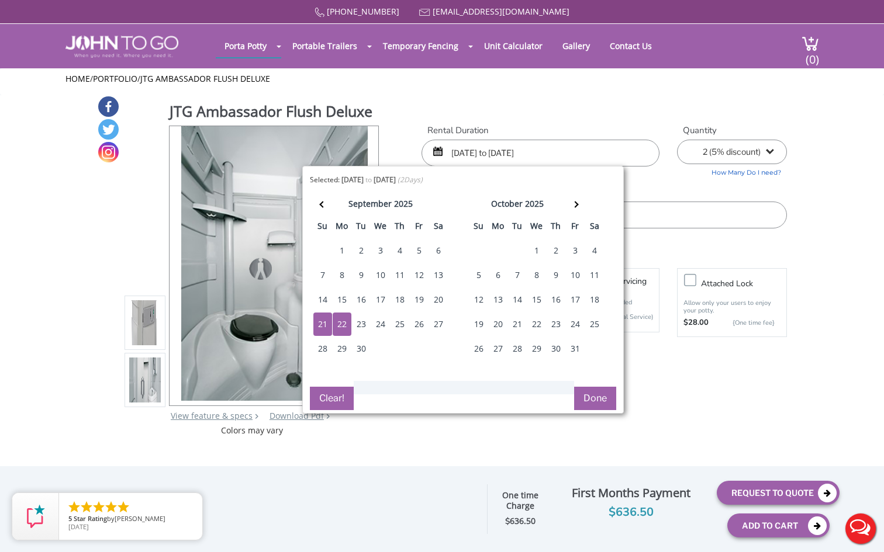
click at [421, 298] on div "19" at bounding box center [419, 299] width 19 height 23
click at [345, 330] on div "22" at bounding box center [341, 324] width 19 height 23
type input "09/19/2025 to 09/22/2025"
click at [593, 405] on button "Done" at bounding box center [595, 398] width 42 height 23
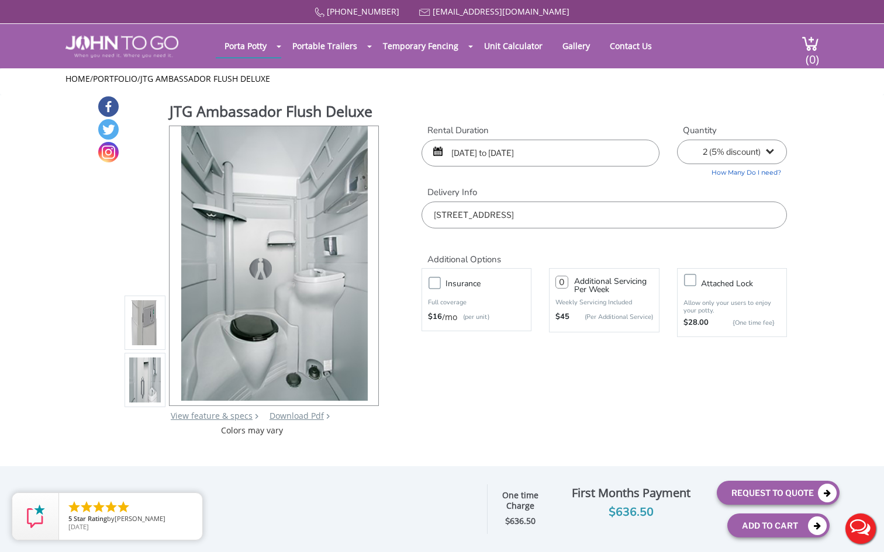
click at [439, 279] on label "Insurance" at bounding box center [487, 283] width 97 height 15
click at [0, 0] on input "Insurance" at bounding box center [0, 0] width 0 height 0
click at [428, 293] on div "Insurance Full coverage $16 /mo (per unit)" at bounding box center [476, 299] width 97 height 47
click at [439, 286] on label "Insurance" at bounding box center [487, 283] width 97 height 15
click at [0, 0] on input "Insurance" at bounding box center [0, 0] width 0 height 0
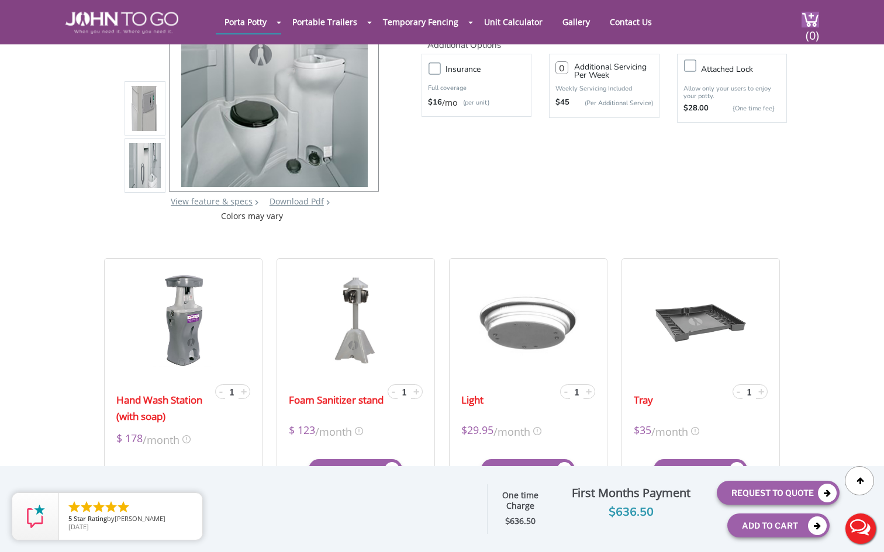
scroll to position [179, 0]
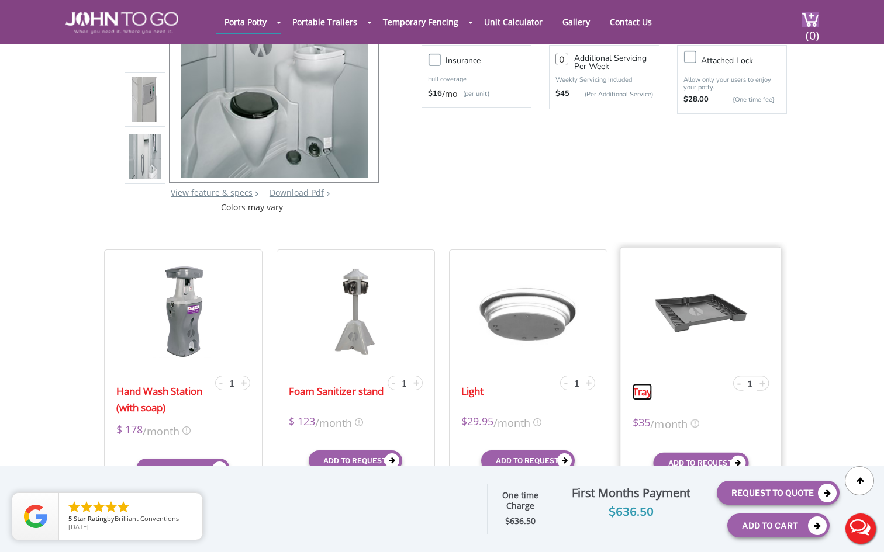
click at [642, 387] on link "Tray" at bounding box center [642, 391] width 20 height 17
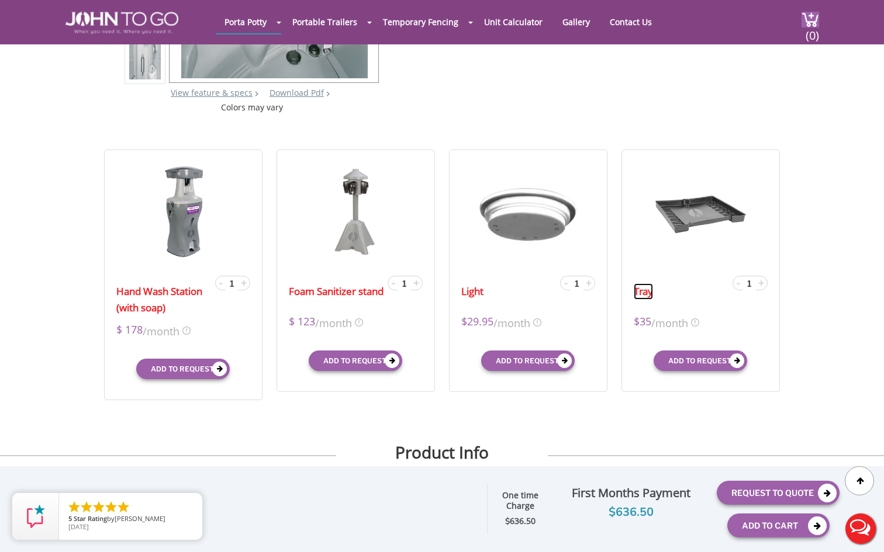
scroll to position [281, 0]
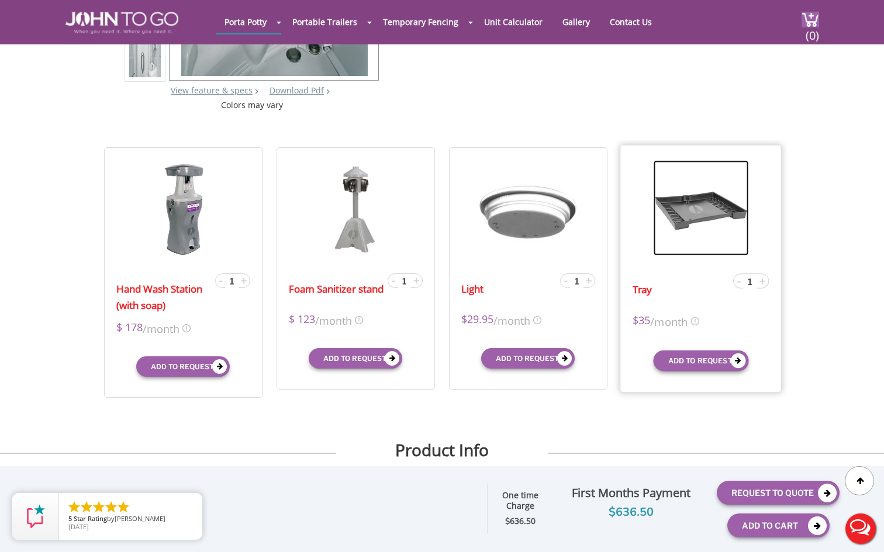
click at [685, 212] on img at bounding box center [700, 207] width 95 height 95
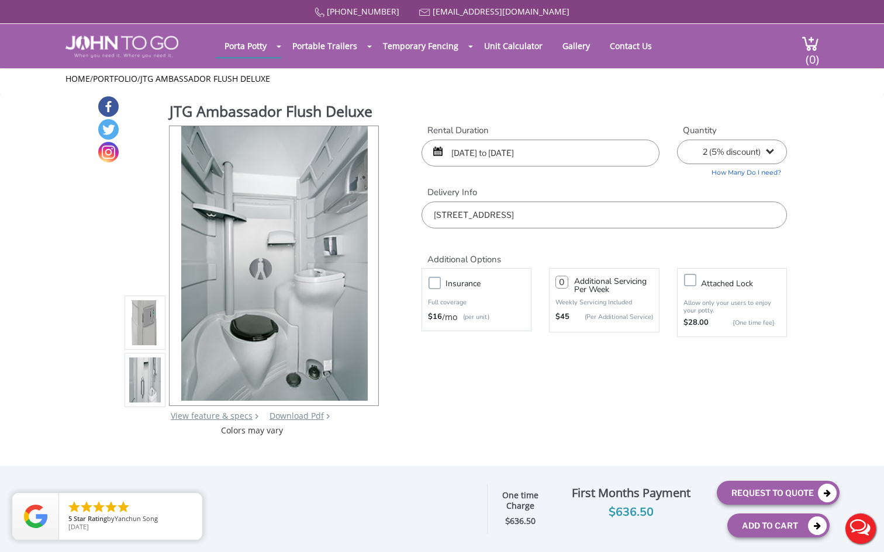
scroll to position [9, 0]
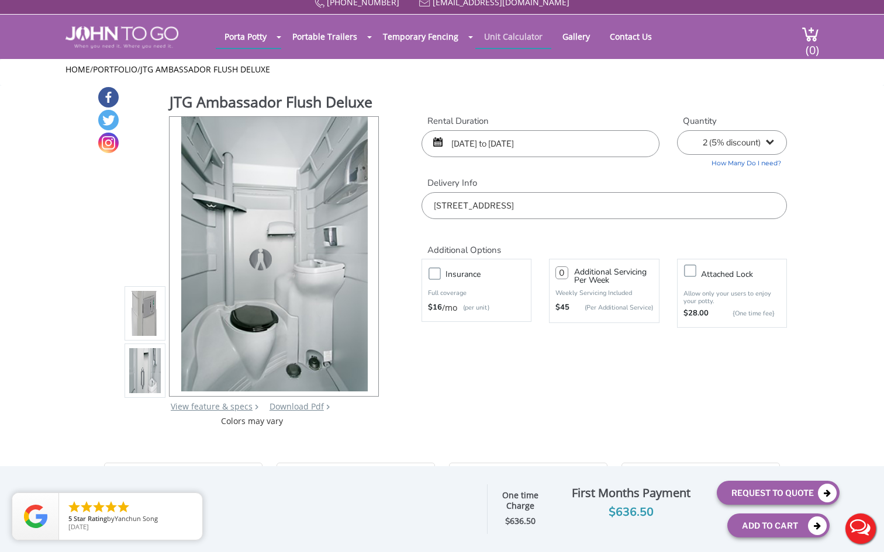
click at [510, 34] on link "Unit Calculator" at bounding box center [513, 36] width 76 height 23
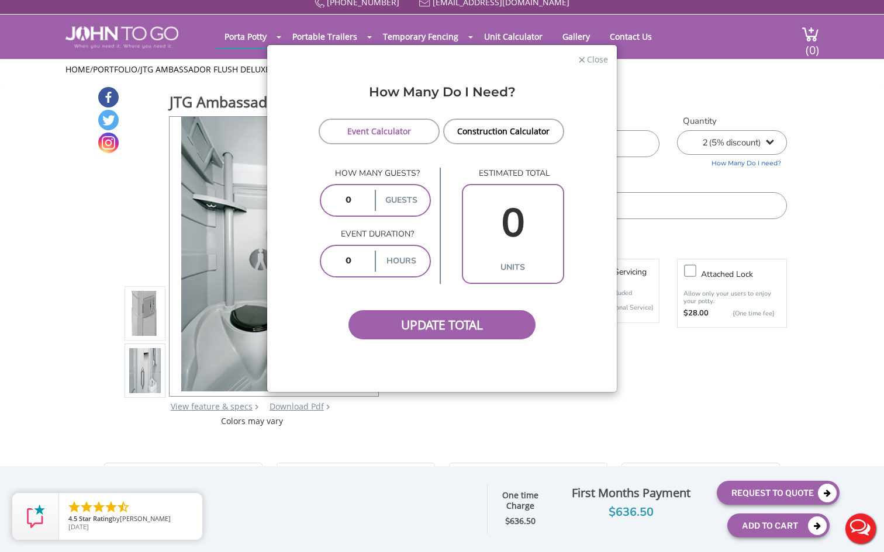
drag, startPoint x: 357, startPoint y: 200, endPoint x: 323, endPoint y: 202, distance: 34.5
click at [323, 202] on div "guests" at bounding box center [375, 200] width 111 height 33
type input "50"
click at [358, 252] on input "number" at bounding box center [348, 261] width 48 height 21
type input "4"
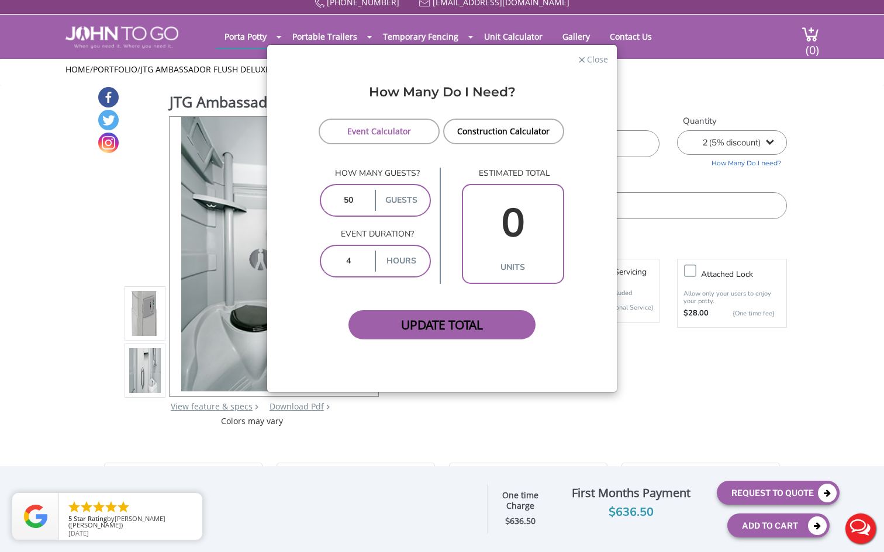
click at [475, 316] on span "Update Total" at bounding box center [441, 324] width 187 height 29
click at [425, 320] on span "Update Total" at bounding box center [441, 324] width 187 height 29
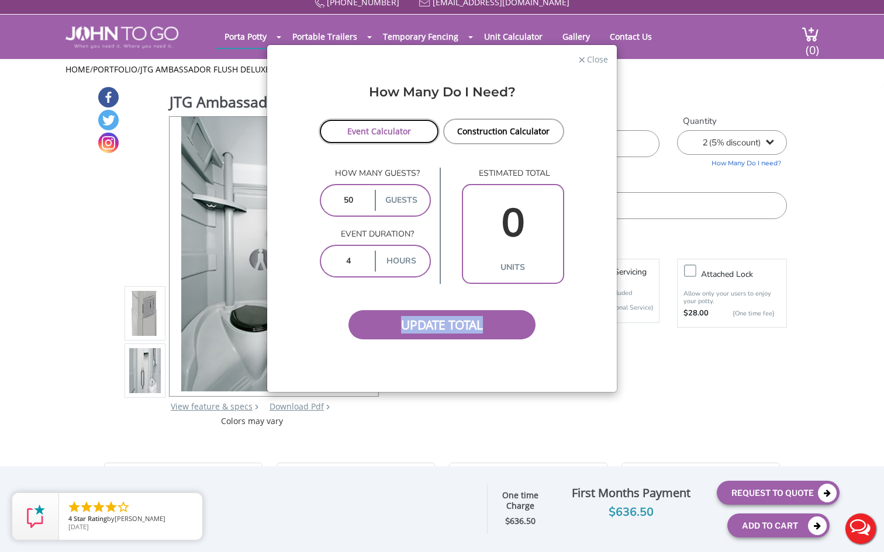
click at [380, 123] on link "Event Calculator" at bounding box center [378, 132] width 121 height 26
click at [479, 314] on span "Update Total" at bounding box center [441, 324] width 187 height 29
click at [517, 226] on input "0" at bounding box center [513, 223] width 94 height 67
click at [505, 226] on input "0" at bounding box center [513, 223] width 94 height 67
click at [588, 58] on span "Close" at bounding box center [597, 58] width 22 height 11
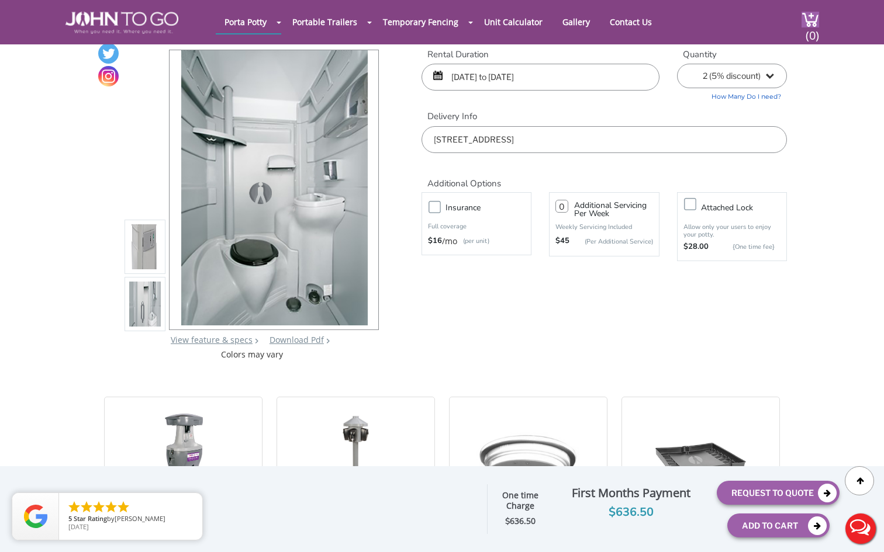
scroll to position [0, 0]
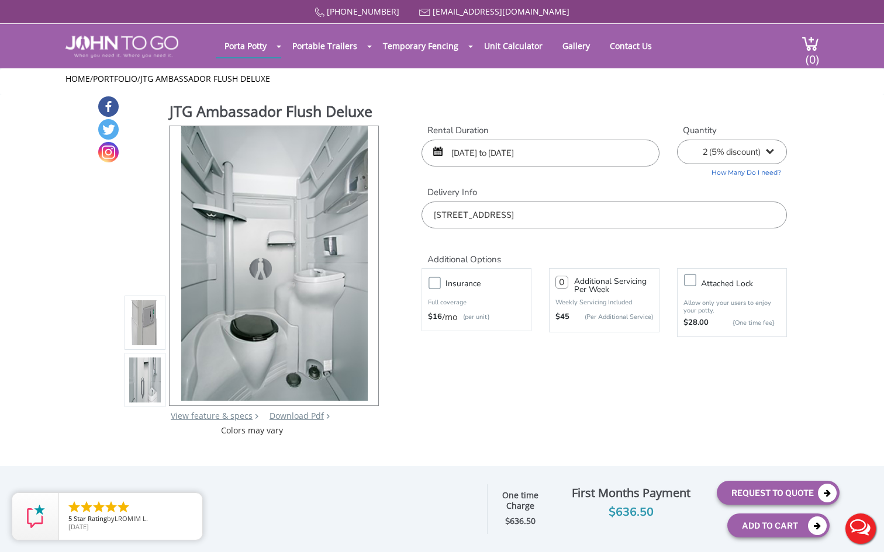
click at [466, 151] on input "09/19/2025 to 09/22/2025" at bounding box center [540, 153] width 238 height 27
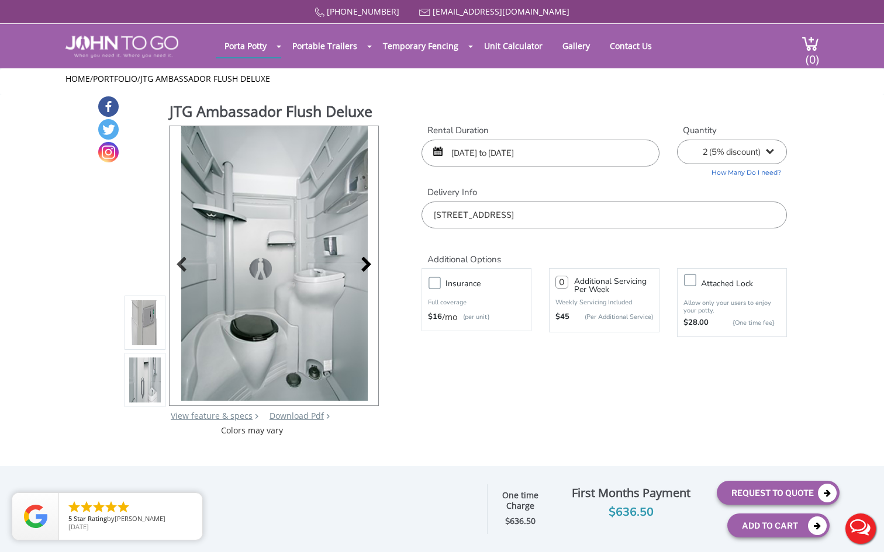
click at [361, 267] on div at bounding box center [363, 266] width 16 height 16
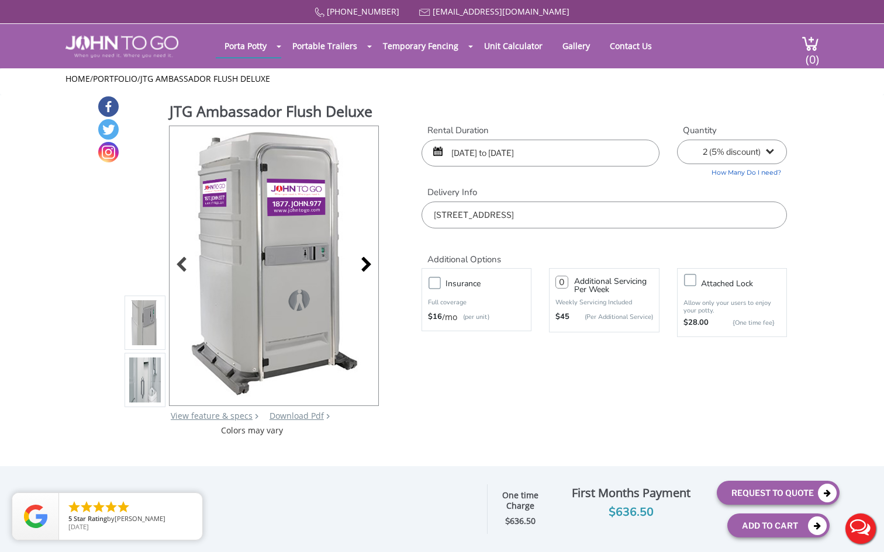
click at [361, 267] on div at bounding box center [363, 266] width 16 height 16
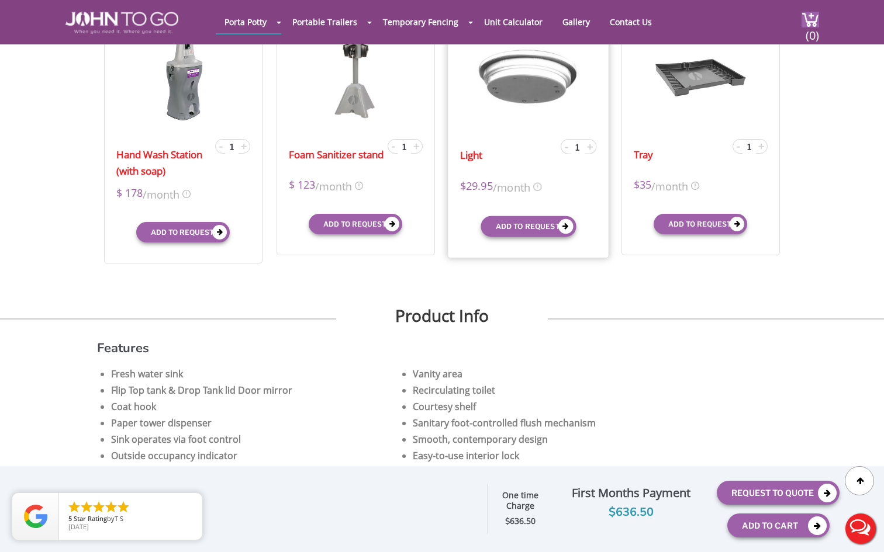
scroll to position [410, 0]
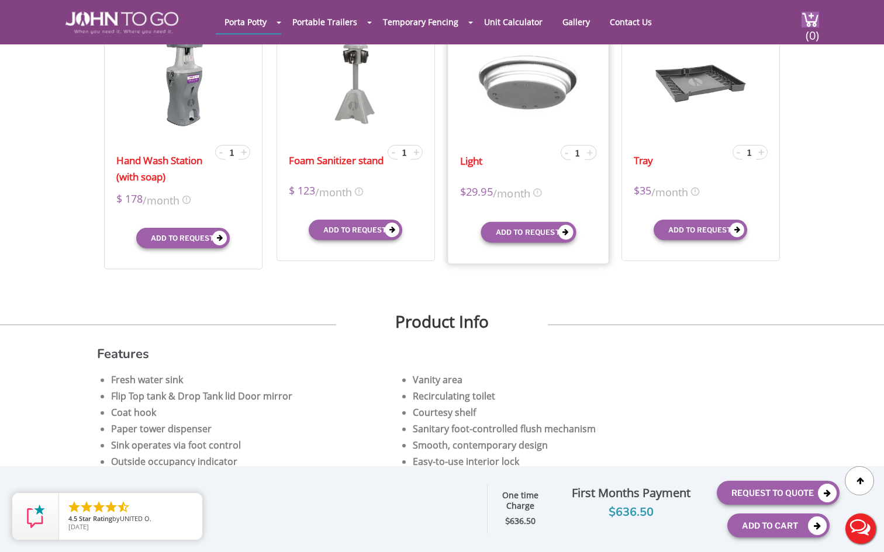
click at [587, 154] on span "+" at bounding box center [590, 152] width 6 height 14
type input "2"
click at [532, 230] on button "Add to request" at bounding box center [527, 231] width 95 height 21
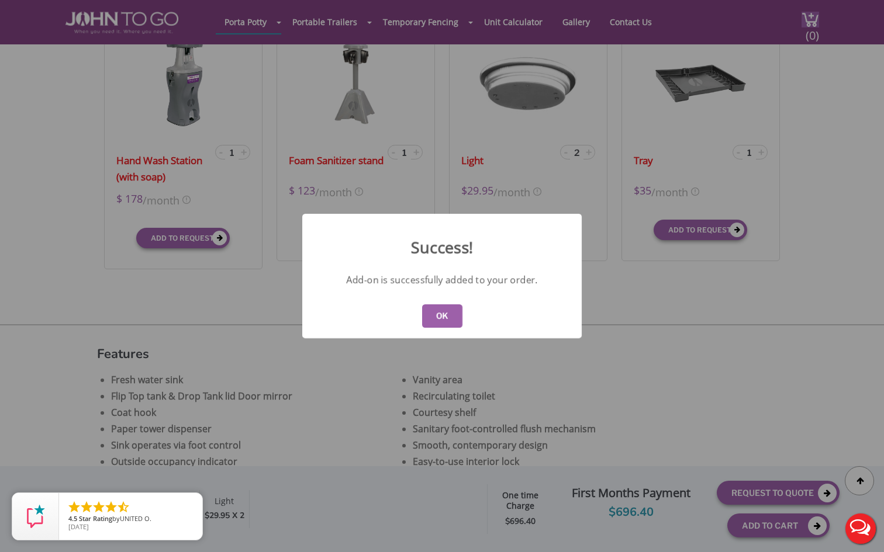
click at [439, 318] on button "OK" at bounding box center [442, 315] width 40 height 23
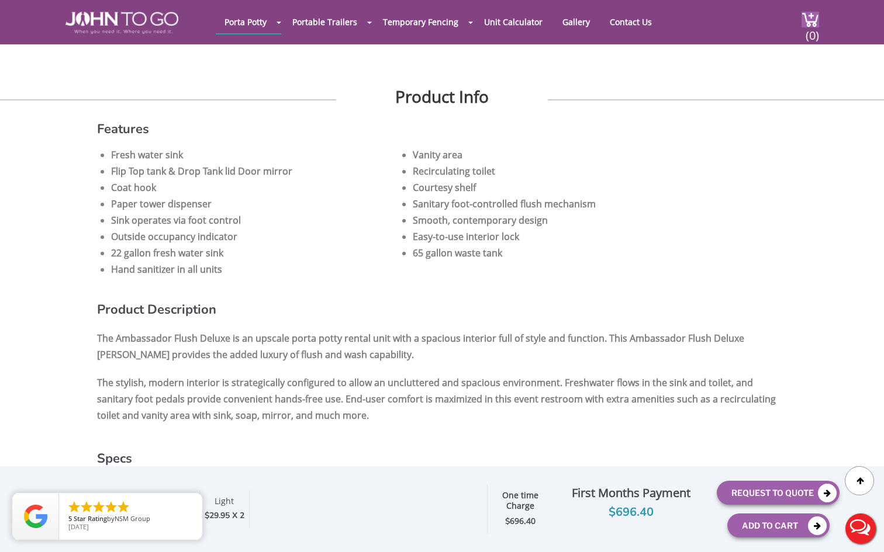
scroll to position [633, 0]
click at [780, 528] on button "Add To Cart" at bounding box center [778, 526] width 102 height 24
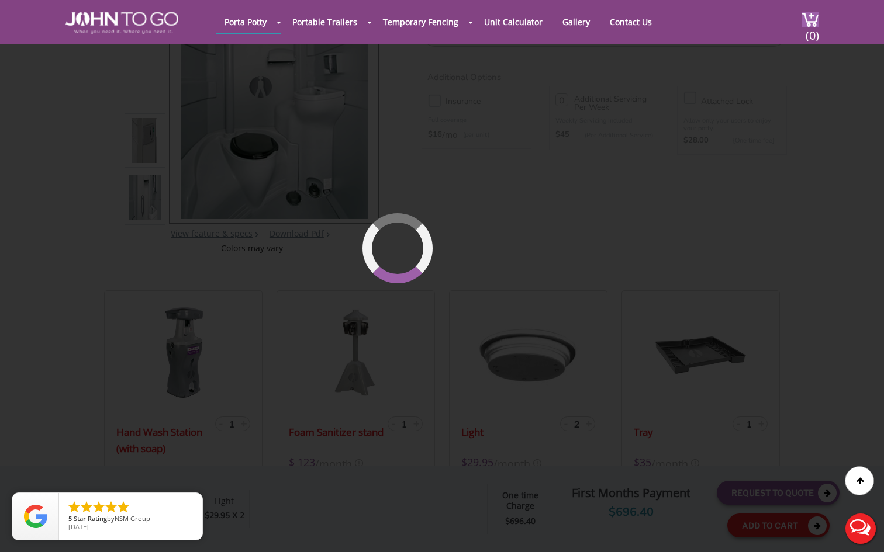
scroll to position [80, 0]
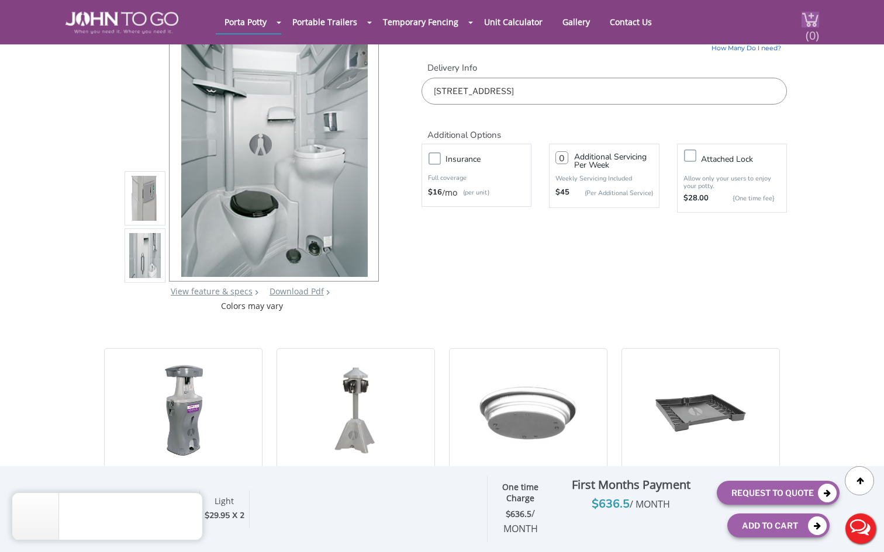
click at [808, 23] on span "(0)" at bounding box center [812, 30] width 14 height 25
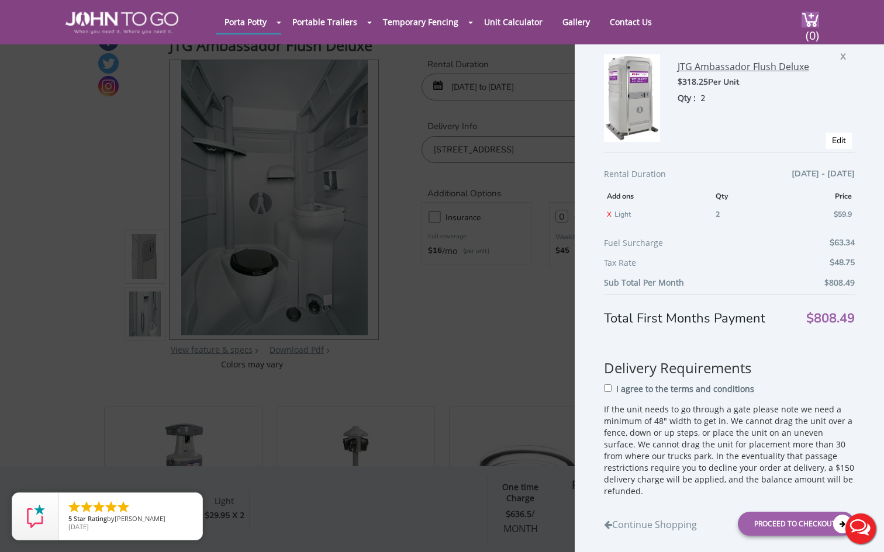
scroll to position [54, 0]
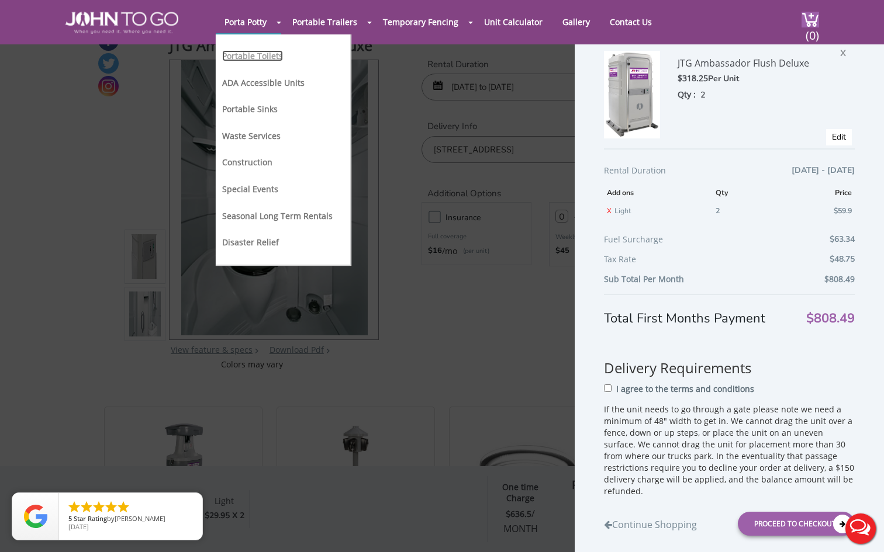
click at [264, 54] on link "Portable Toilets" at bounding box center [252, 55] width 61 height 11
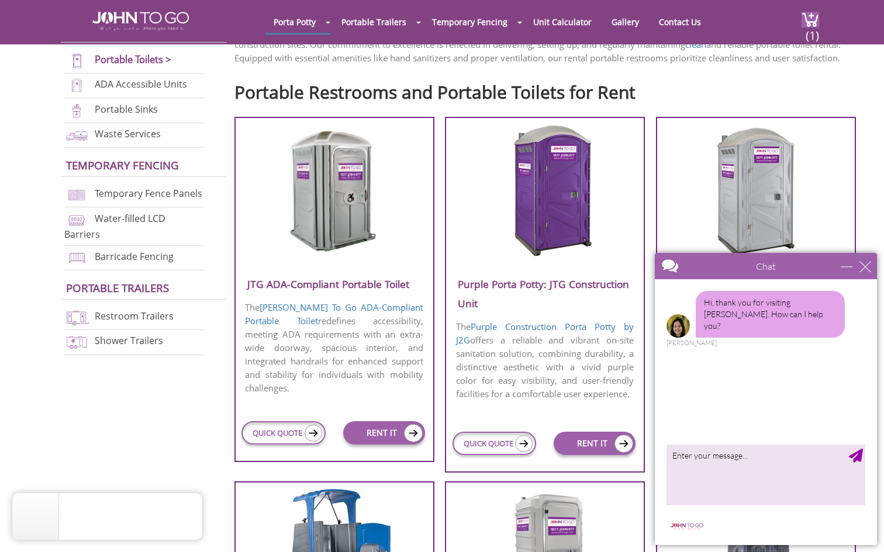
scroll to position [345, 0]
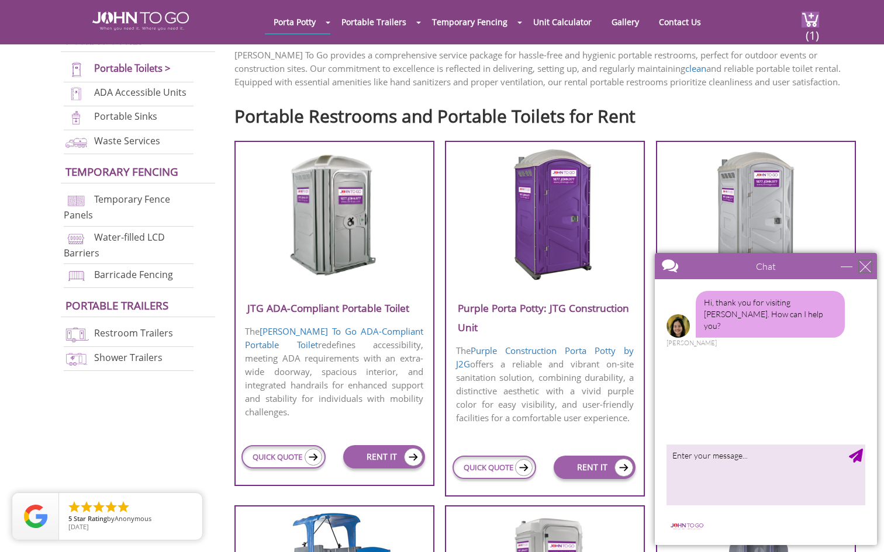
click at [865, 268] on div "close" at bounding box center [865, 267] width 12 height 12
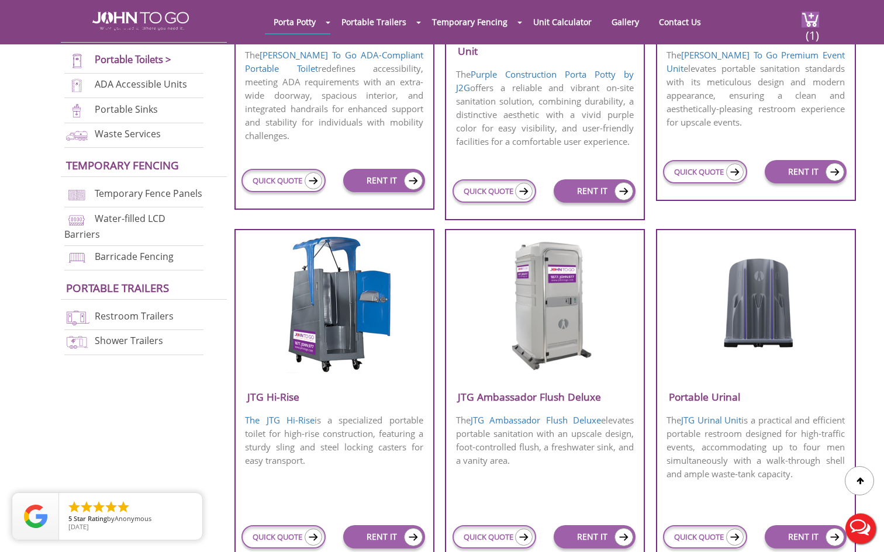
scroll to position [622, 0]
click at [813, 16] on img at bounding box center [810, 20] width 18 height 16
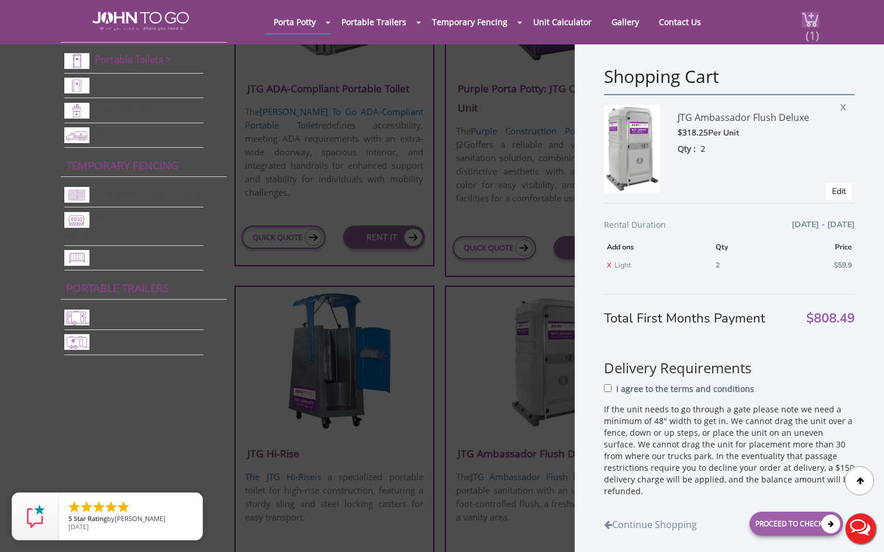
scroll to position [564, 0]
click at [813, 28] on span "(1)" at bounding box center [812, 30] width 14 height 25
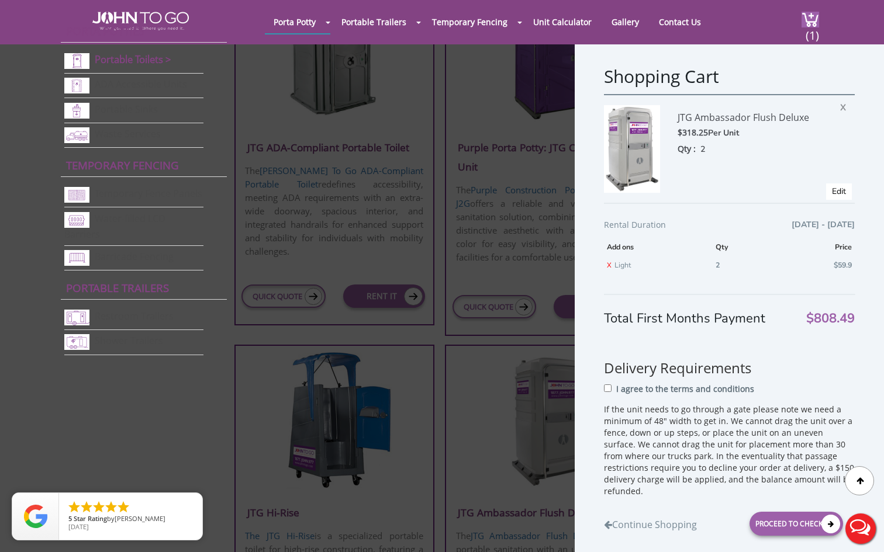
scroll to position [505, 0]
click at [506, 138] on div "Shopping Cart JTG Ambassador Flush Deluxe $318.25 Per Unit Qty : 2 X Edit Renta…" at bounding box center [442, 276] width 884 height 552
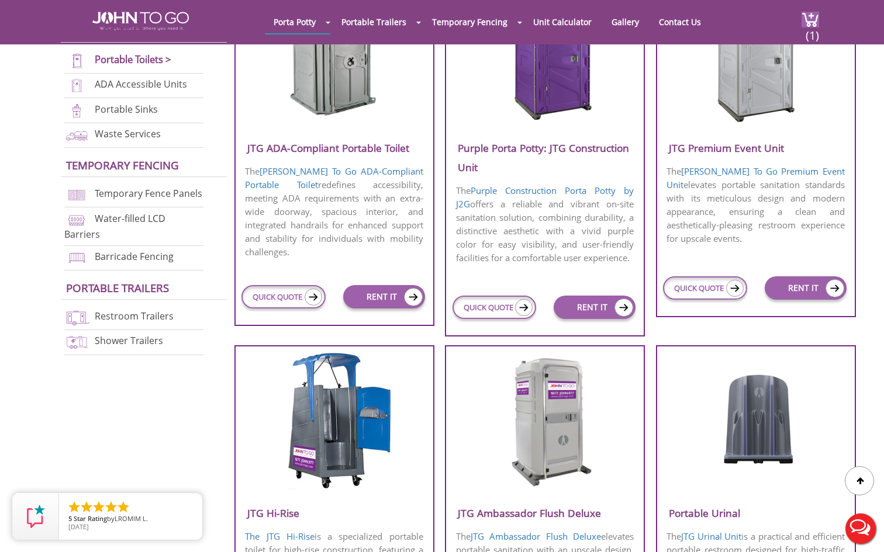
click at [722, 149] on h3 "JTG Premium Event Unit" at bounding box center [756, 147] width 198 height 19
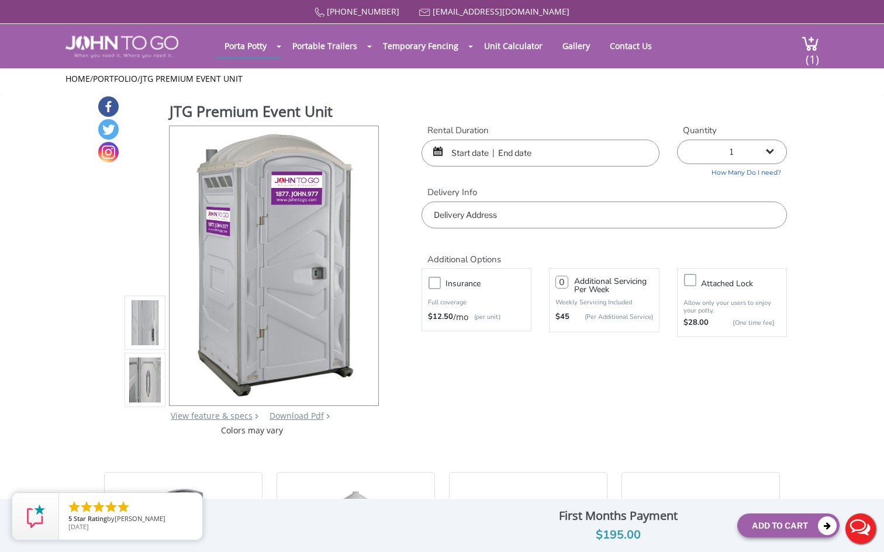
click at [459, 151] on input "text" at bounding box center [540, 153] width 238 height 27
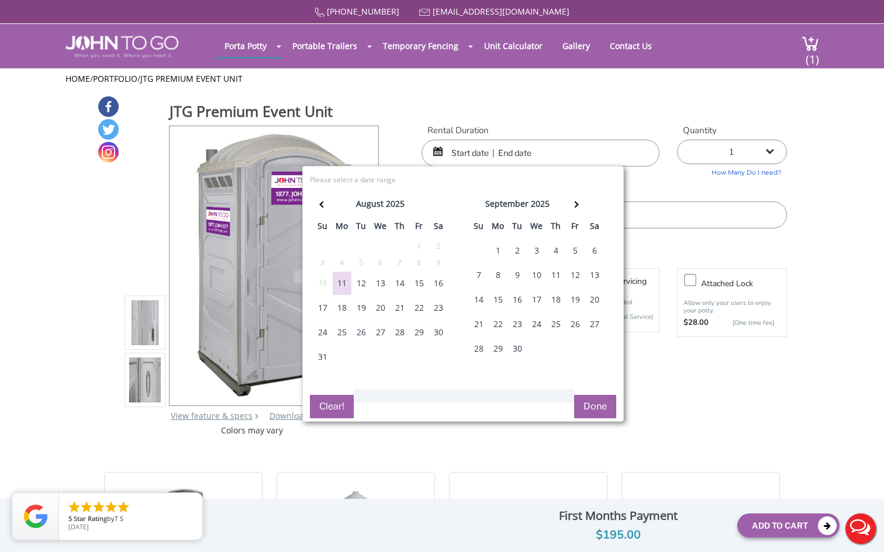
click at [573, 299] on div "19" at bounding box center [575, 299] width 19 height 23
click at [504, 321] on div "22" at bounding box center [498, 324] width 19 height 23
type input "[DATE] to [DATE]"
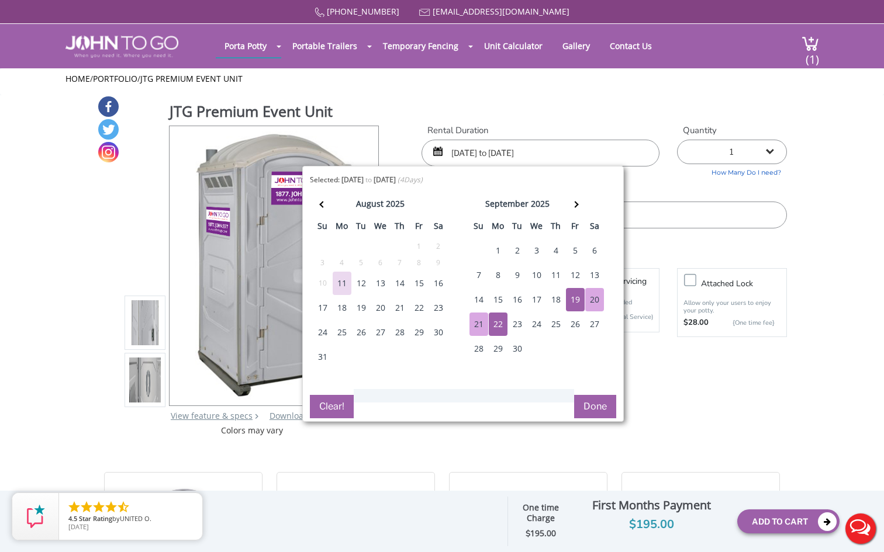
click at [604, 407] on button "Done" at bounding box center [595, 406] width 42 height 23
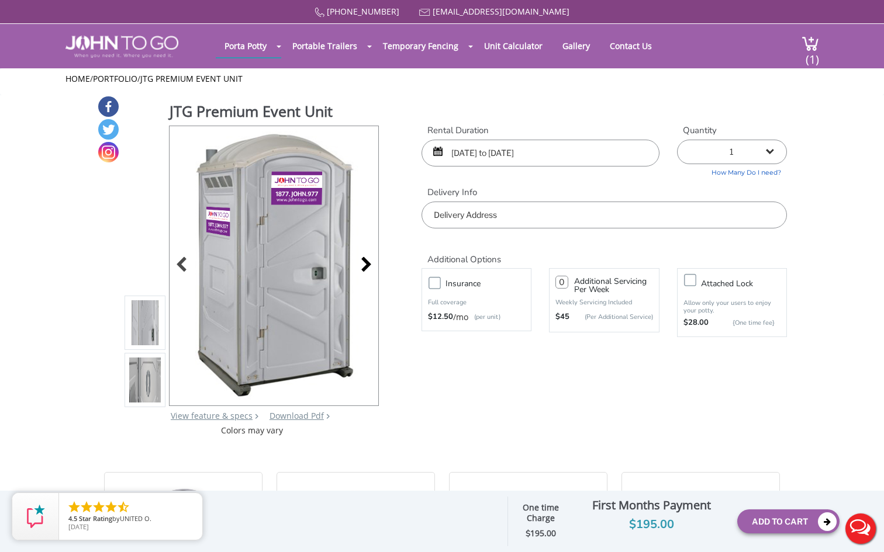
click at [360, 263] on div at bounding box center [363, 266] width 16 height 16
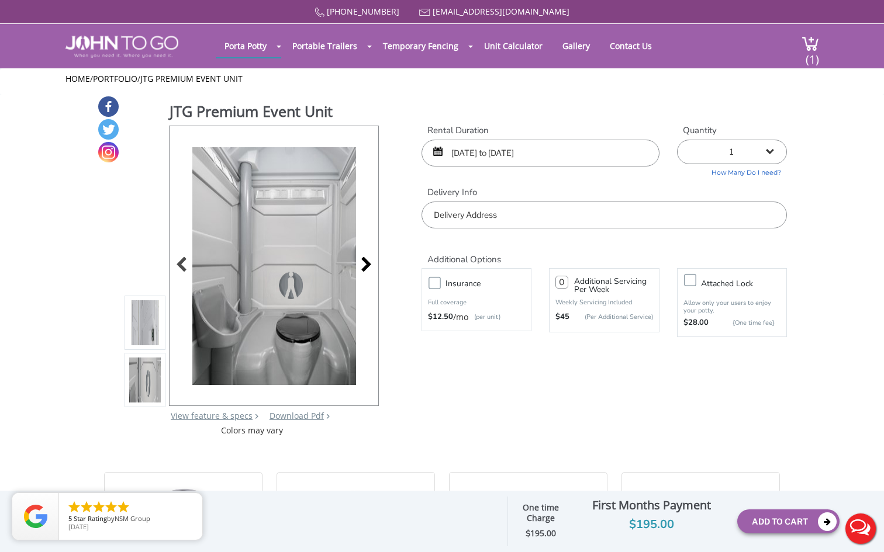
click at [360, 264] on div at bounding box center [363, 266] width 16 height 16
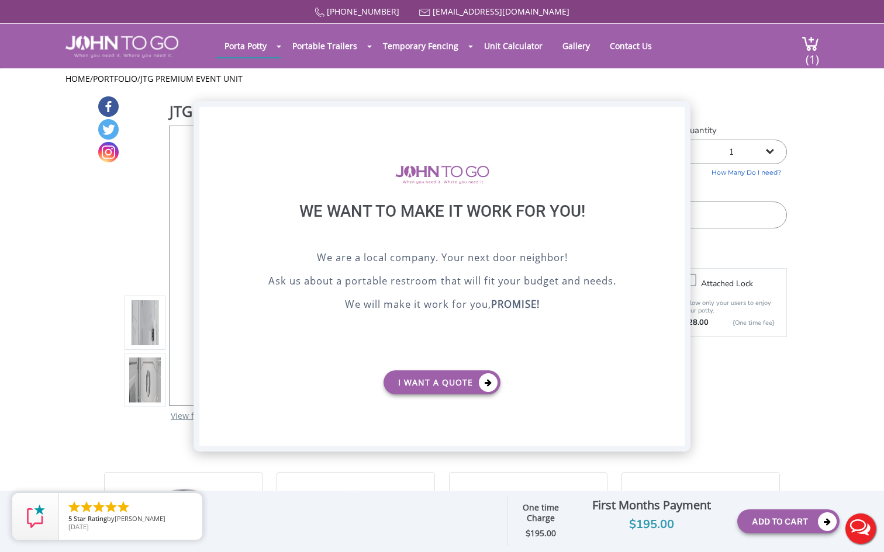
click at [671, 114] on div "X" at bounding box center [675, 117] width 18 height 20
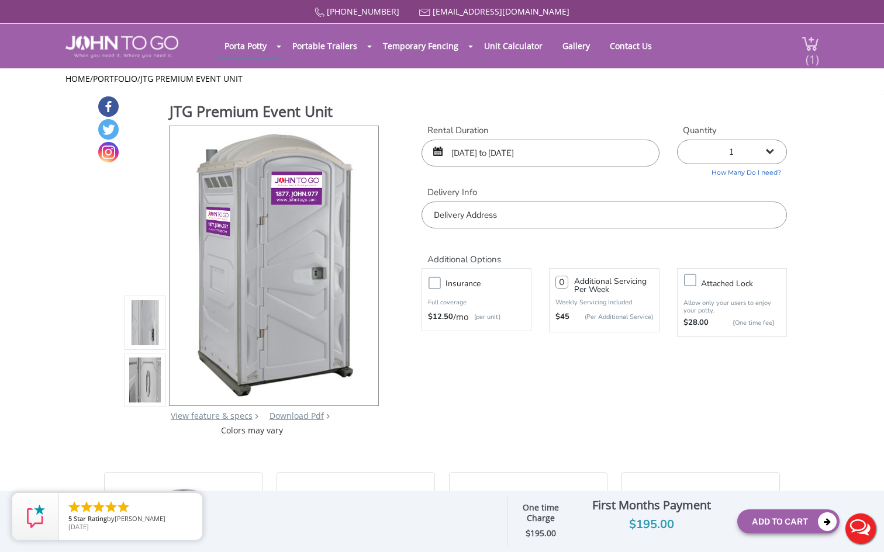
click at [813, 39] on img at bounding box center [810, 44] width 18 height 16
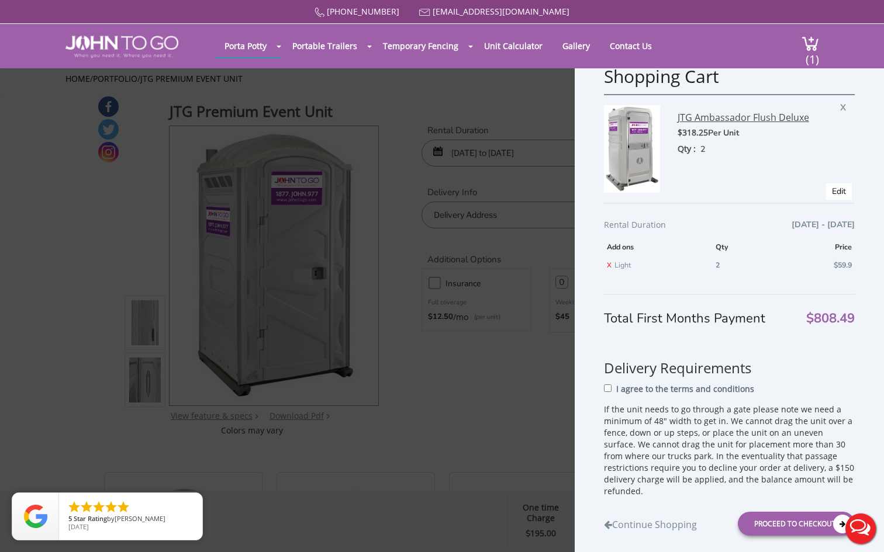
click at [697, 116] on div "JTG Ambassador Flush Deluxe" at bounding box center [758, 115] width 163 height 21
click at [635, 149] on img at bounding box center [632, 149] width 56 height 88
click at [515, 150] on div "Shopping Cart JTG Ambassador Flush Deluxe $318.25 Per Unit Qty : 2 X Edit Renta…" at bounding box center [442, 276] width 884 height 552
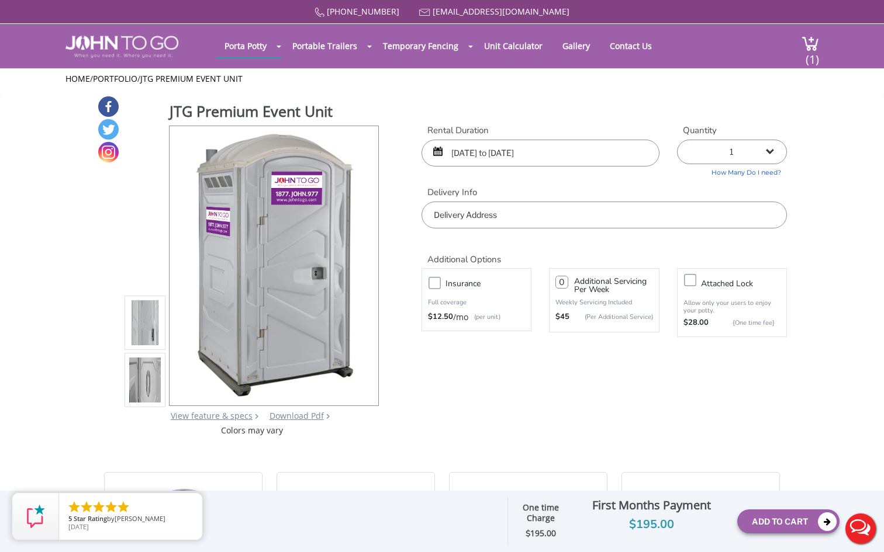
click at [422, 89] on div "Home / Portfolio / JTG Premium Event Unit" at bounding box center [441, 82] width 753 height 18
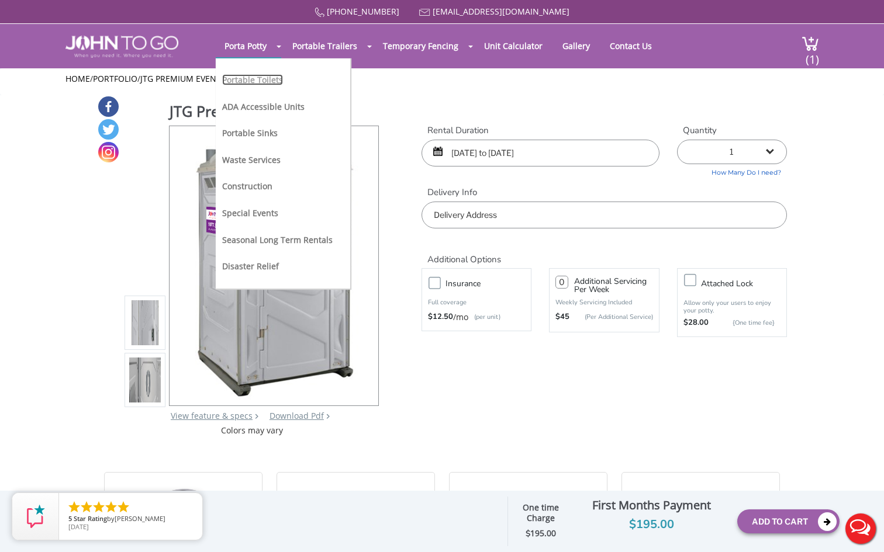
click at [269, 81] on link "Portable Toilets" at bounding box center [252, 79] width 61 height 11
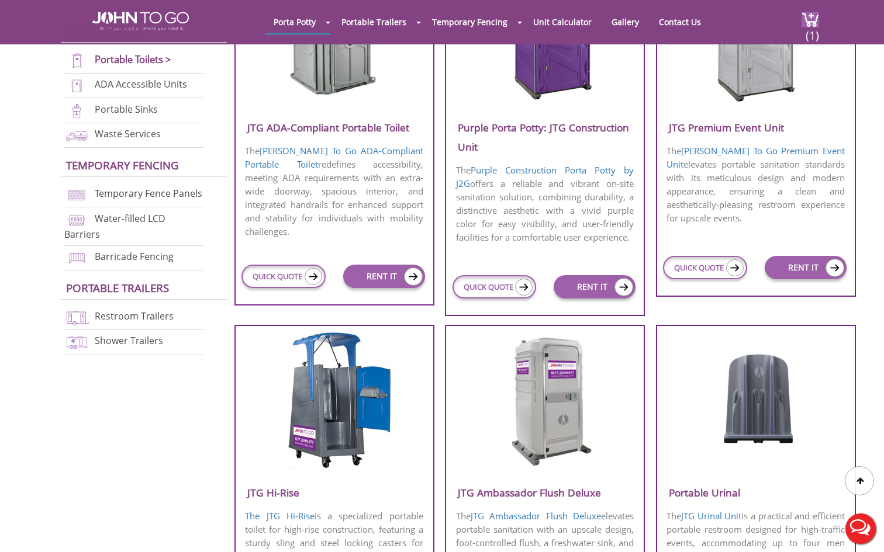
scroll to position [565, 0]
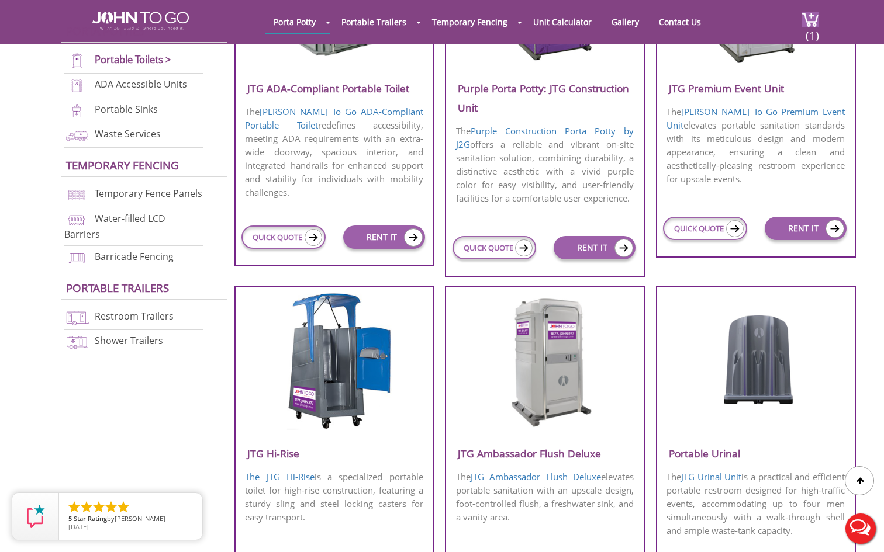
click at [555, 452] on h3 "JTG Ambassador Flush Deluxe" at bounding box center [545, 453] width 198 height 19
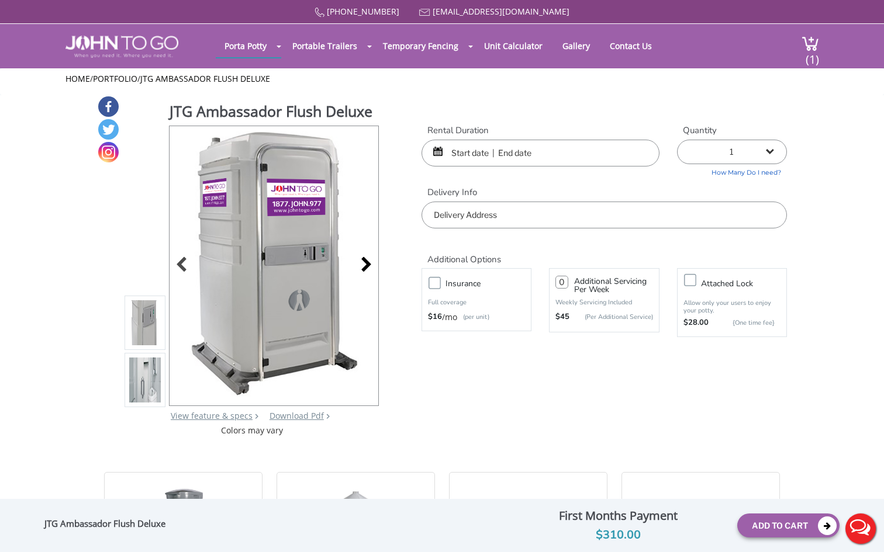
click at [369, 272] on div at bounding box center [363, 266] width 16 height 16
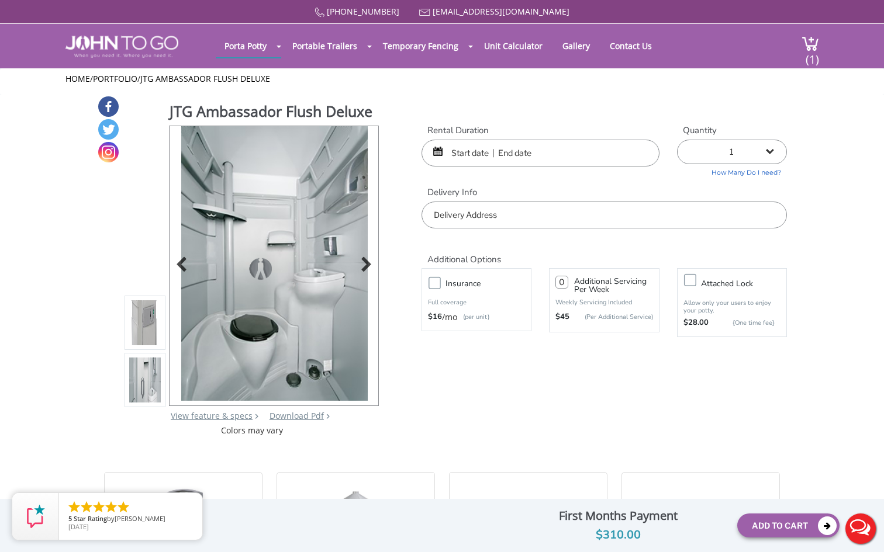
click at [313, 261] on img at bounding box center [274, 263] width 186 height 275
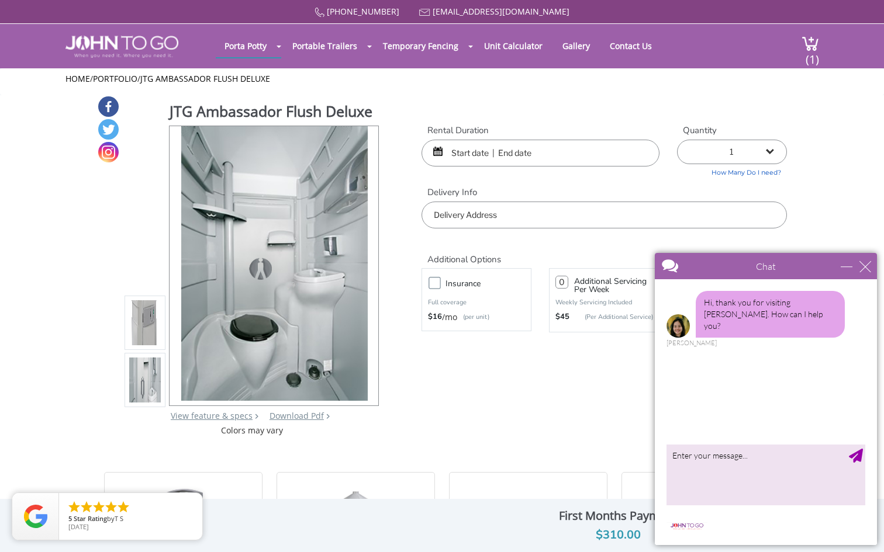
click at [871, 266] on div "Chat" at bounding box center [765, 266] width 222 height 26
click at [869, 266] on div "close" at bounding box center [865, 267] width 12 height 12
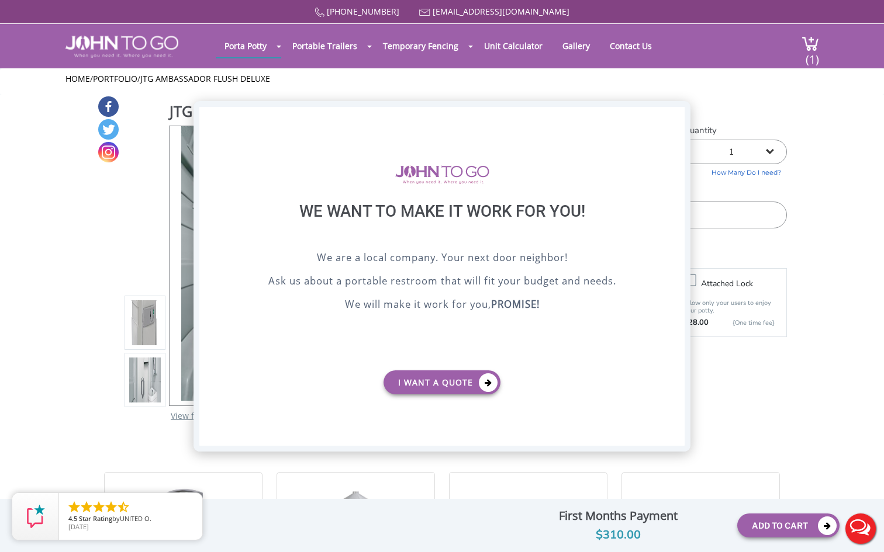
click at [678, 114] on div "X" at bounding box center [675, 117] width 18 height 20
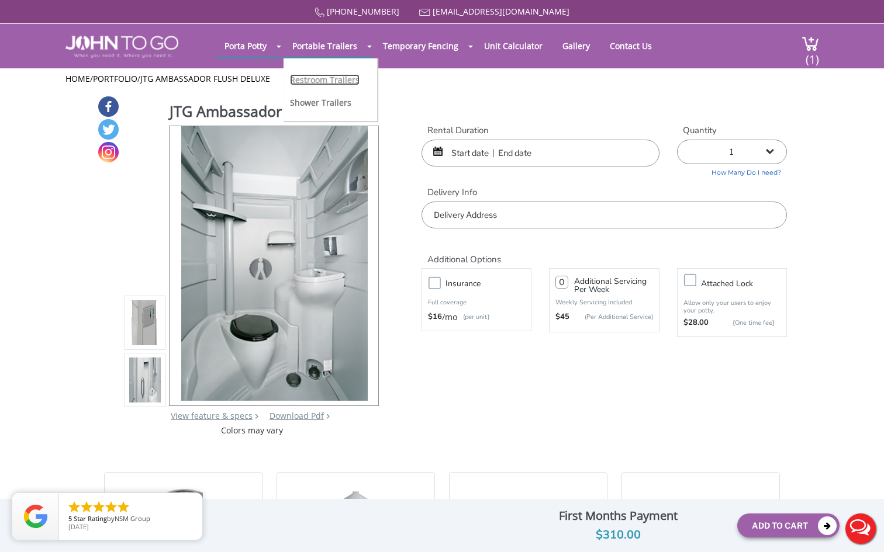
click at [351, 80] on link "Restroom Trailers" at bounding box center [325, 79] width 70 height 11
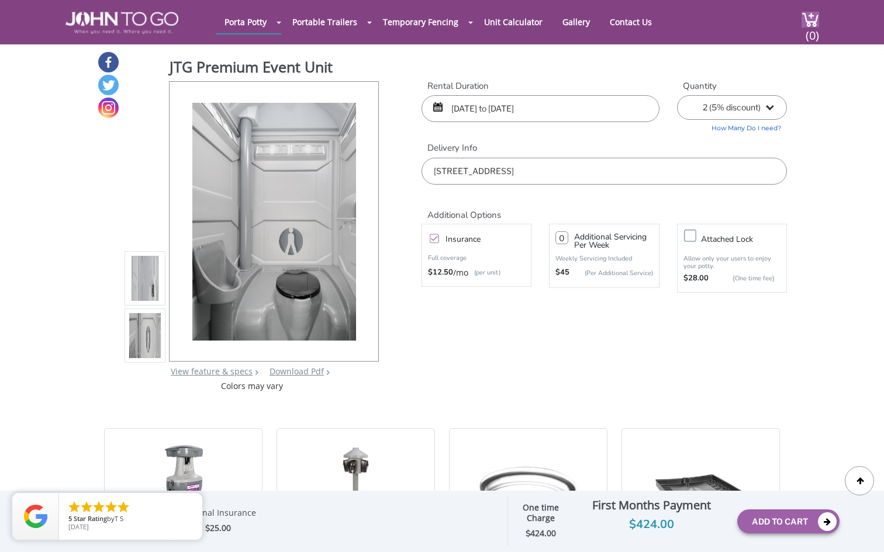
select select "2"
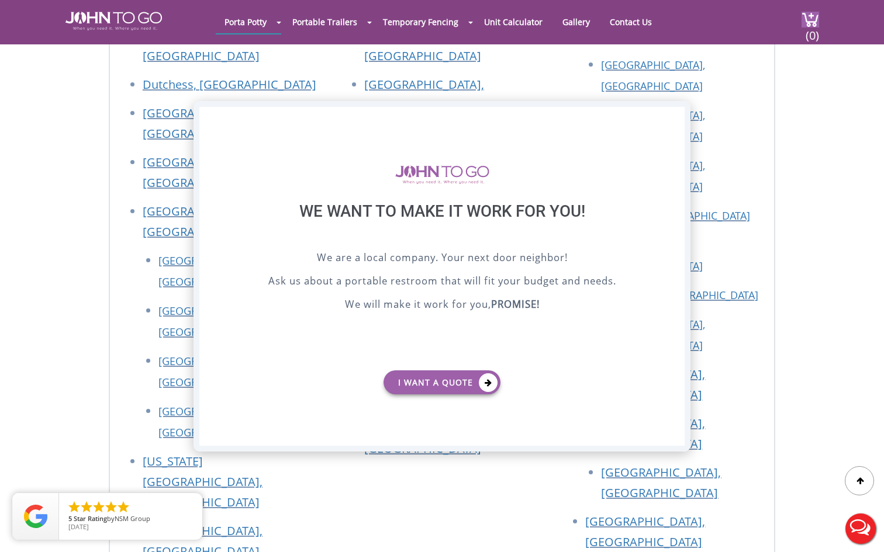
click at [674, 116] on div "X" at bounding box center [675, 117] width 18 height 20
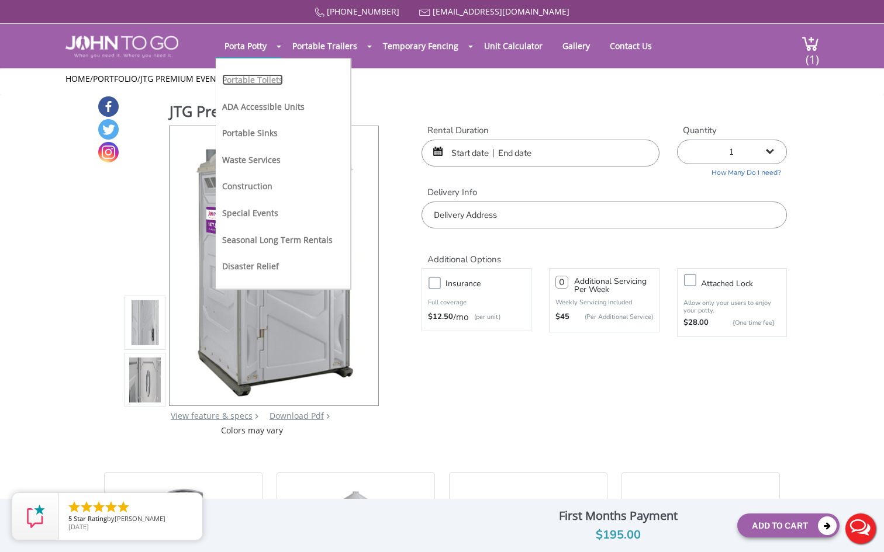
click at [258, 80] on link "Portable Toilets" at bounding box center [252, 79] width 61 height 11
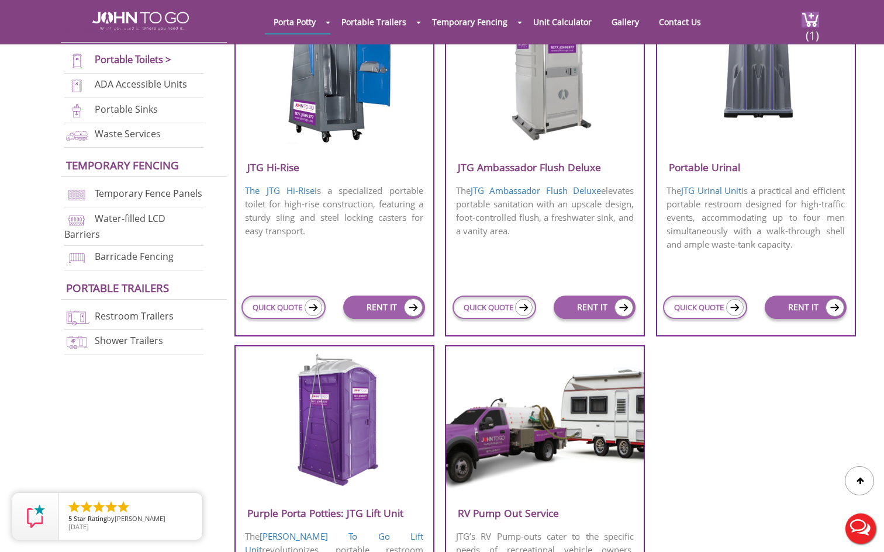
scroll to position [842, 0]
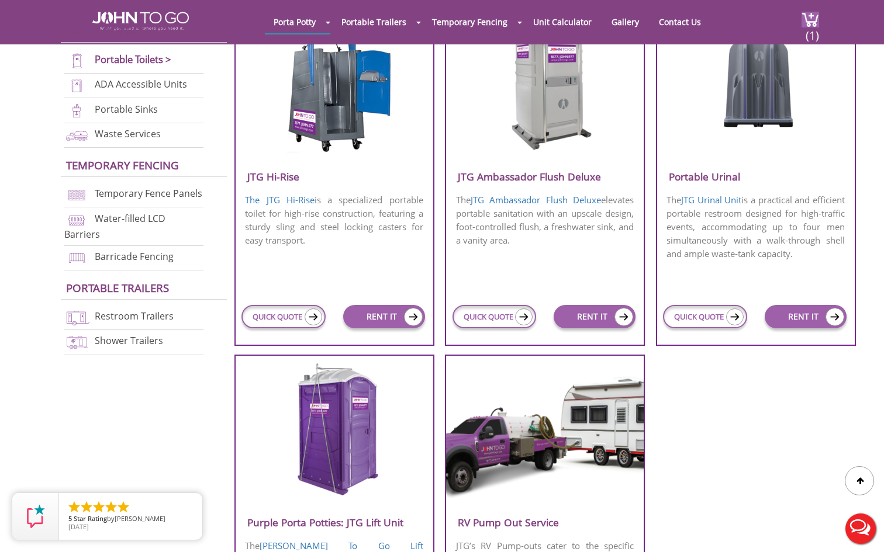
click at [557, 181] on h3 "JTG Ambassador Flush Deluxe" at bounding box center [545, 176] width 198 height 19
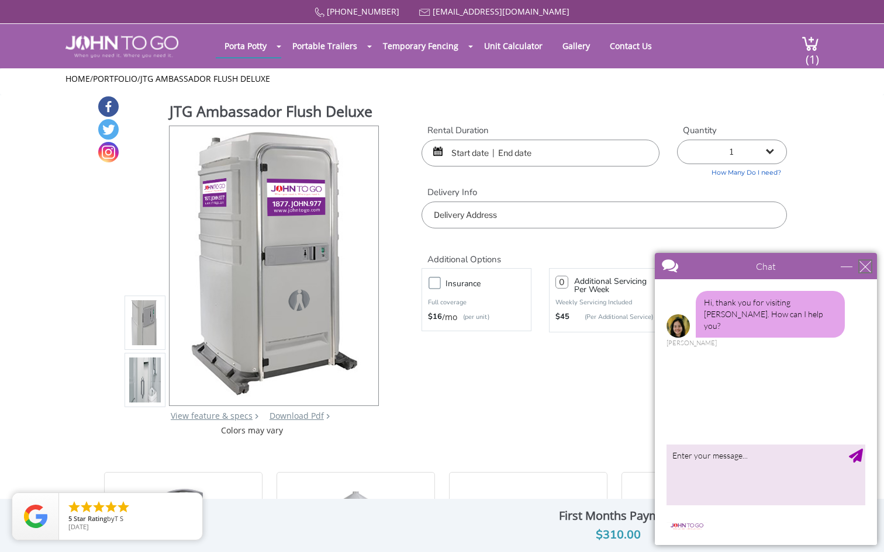
click at [869, 266] on div "close" at bounding box center [865, 267] width 12 height 12
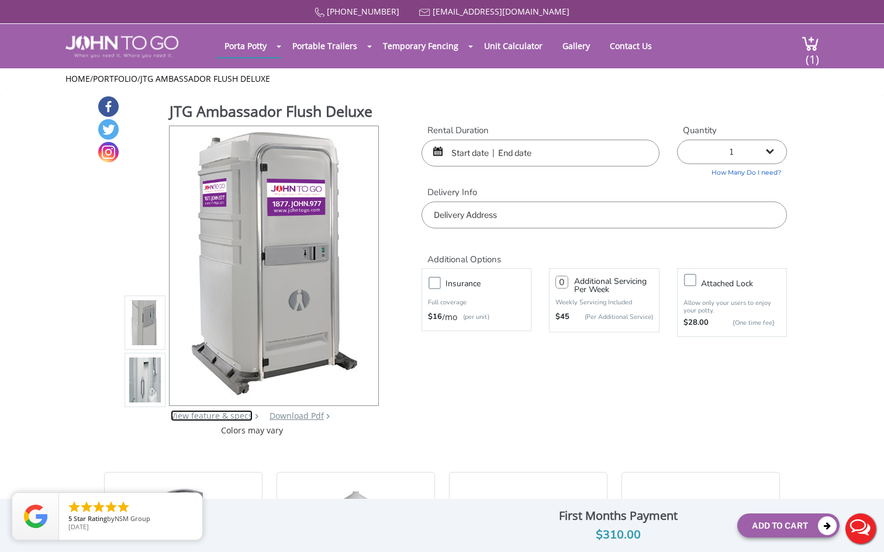
click at [215, 416] on link "View feature & specs" at bounding box center [212, 415] width 82 height 11
click at [365, 262] on div at bounding box center [363, 266] width 16 height 16
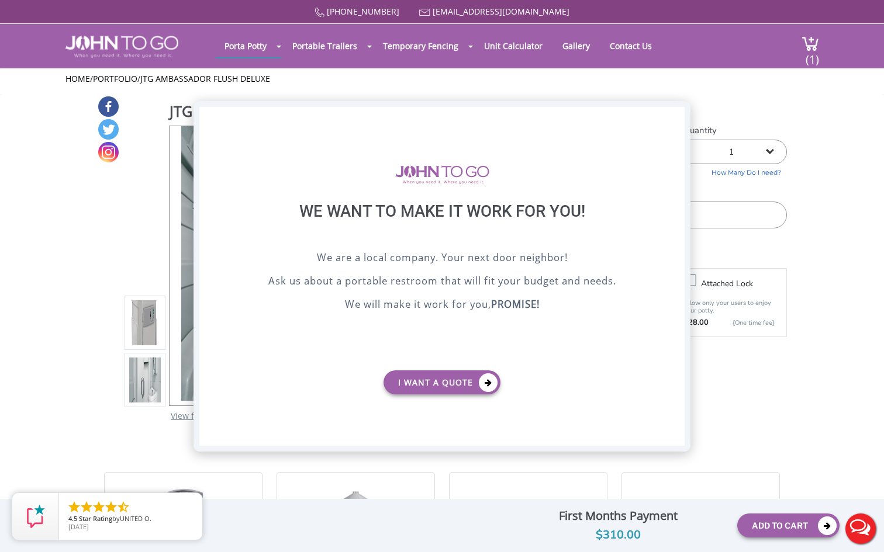
click at [674, 111] on div "X" at bounding box center [675, 117] width 18 height 20
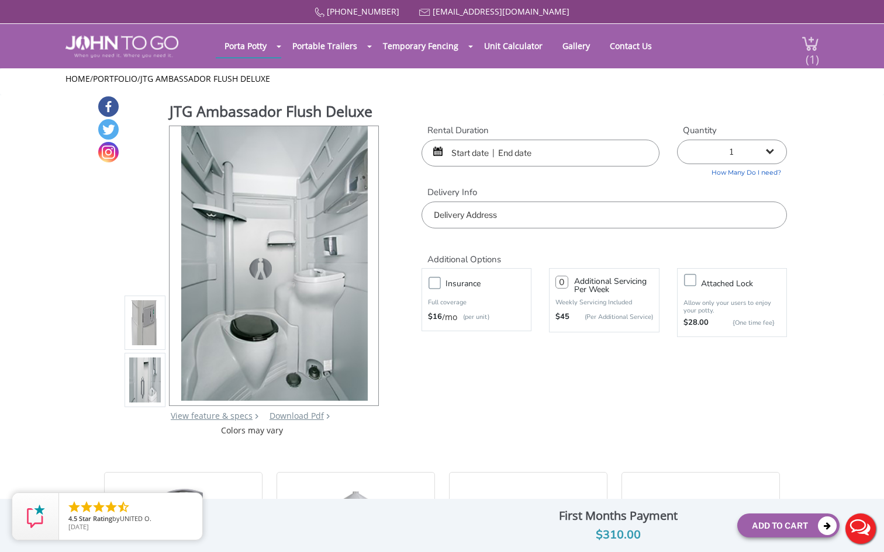
click at [809, 45] on span "(1)" at bounding box center [812, 54] width 14 height 25
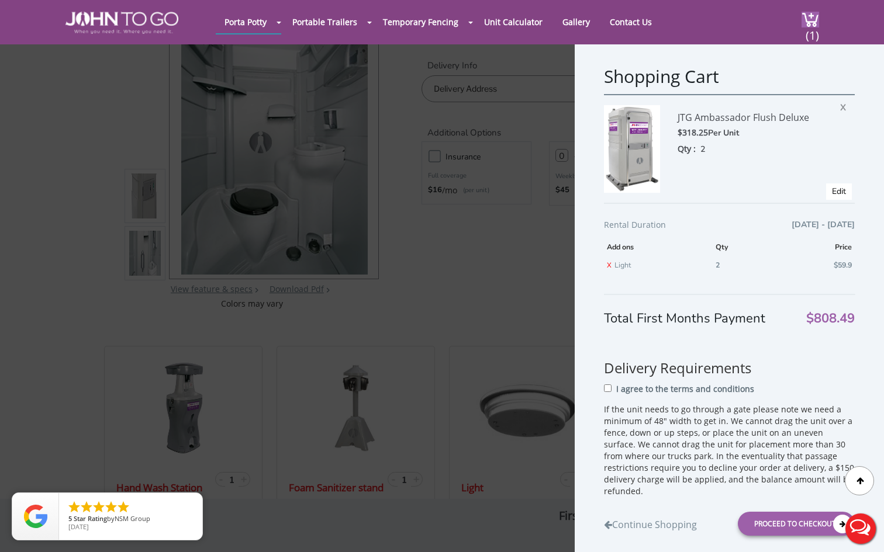
click at [467, 341] on div "Shopping Cart JTG Ambassador Flush Deluxe $318.25 Per Unit Qty : 2 X Edit Renta…" at bounding box center [442, 276] width 884 height 552
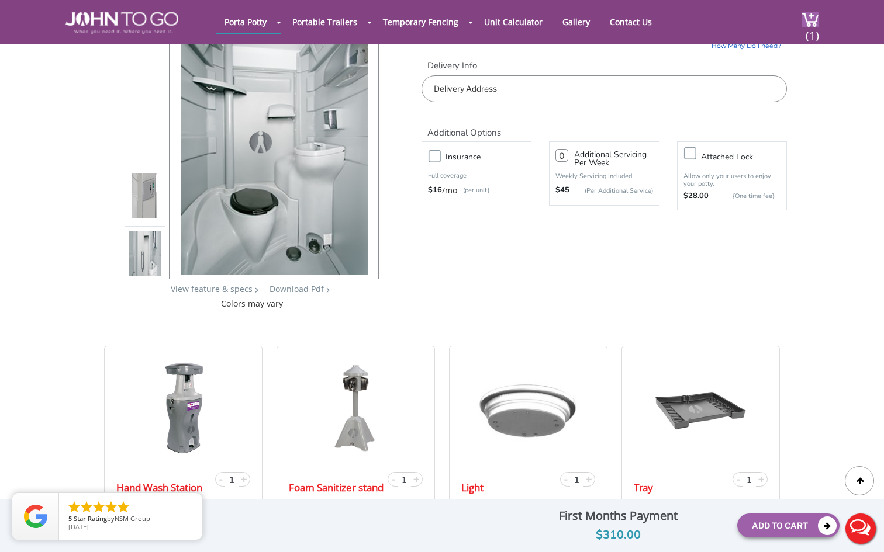
click at [494, 78] on input "text" at bounding box center [603, 88] width 365 height 27
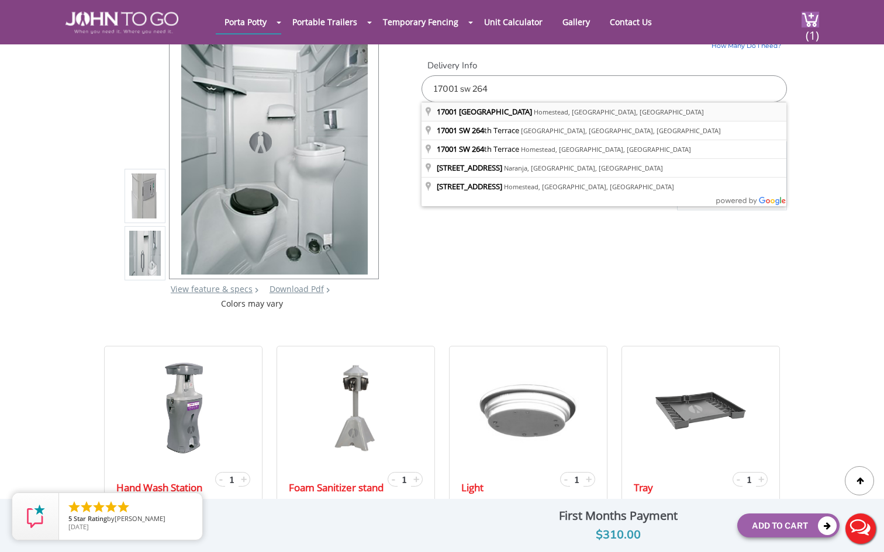
type input "[STREET_ADDRESS]"
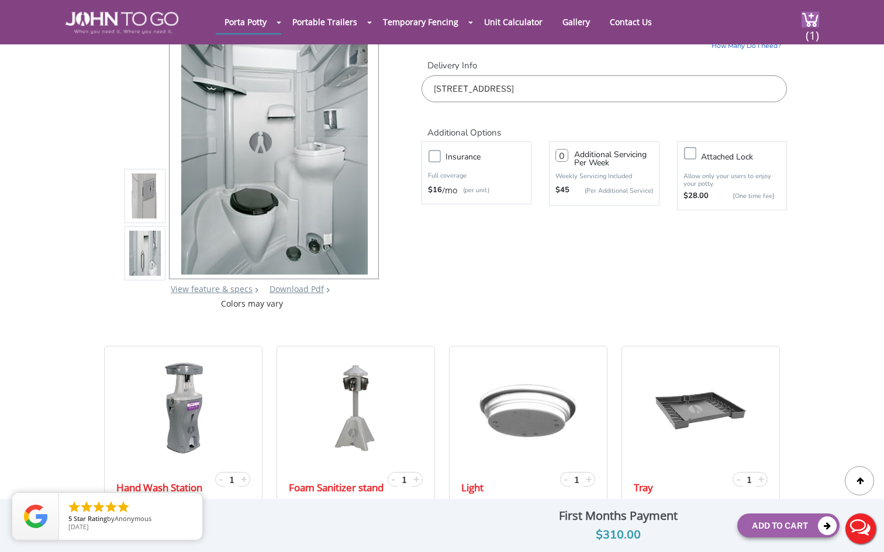
type input "0"
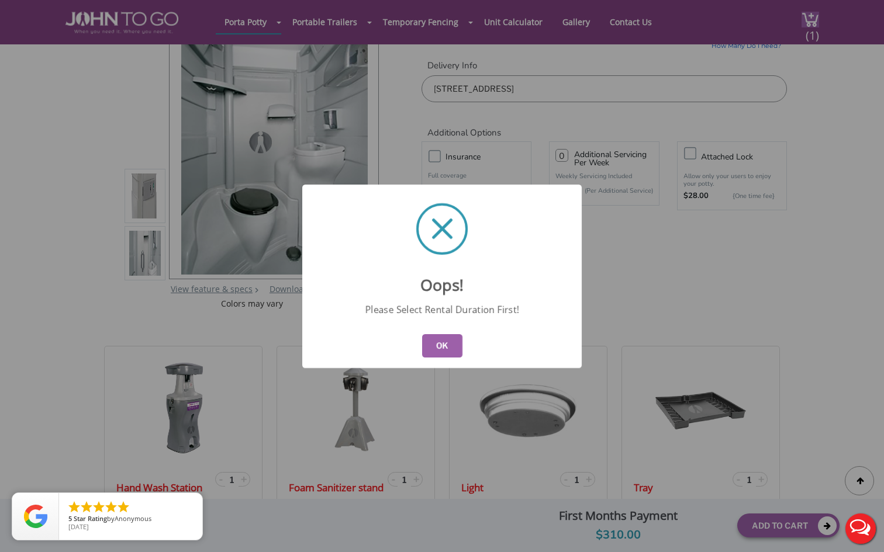
click at [434, 352] on button "OK" at bounding box center [442, 345] width 40 height 23
